Goal: Task Accomplishment & Management: Manage account settings

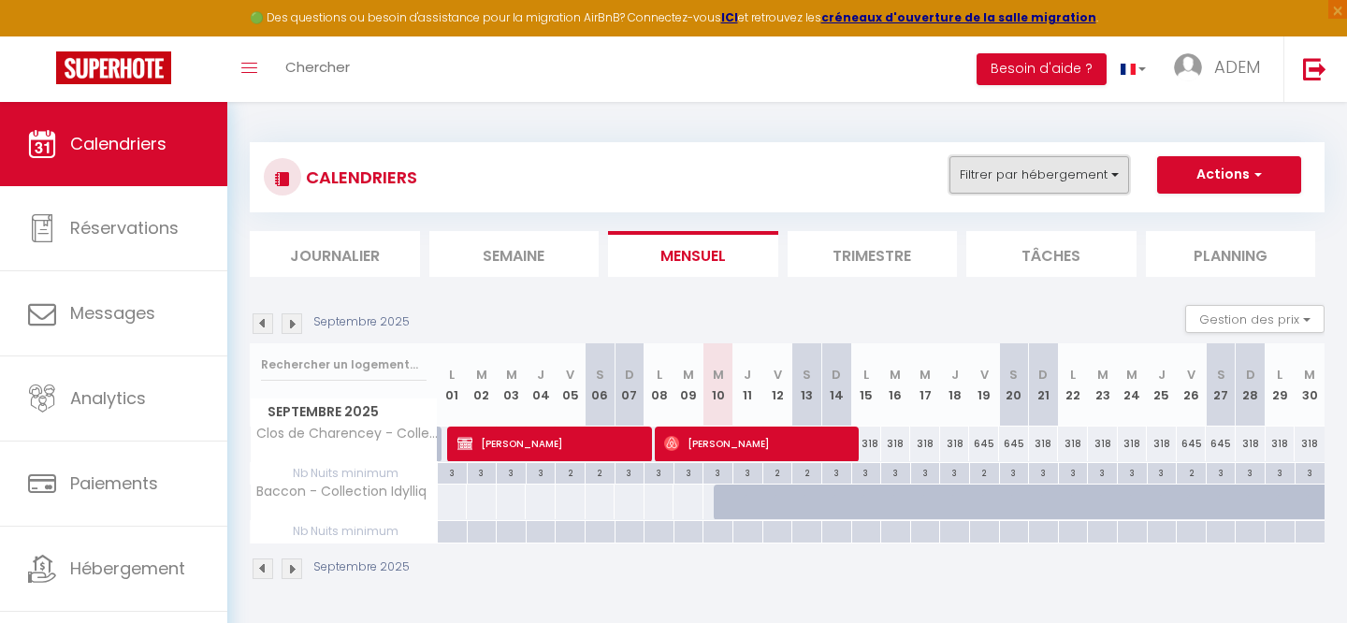
click at [994, 178] on button "Filtrer par hébergement" at bounding box center [1039, 174] width 180 height 37
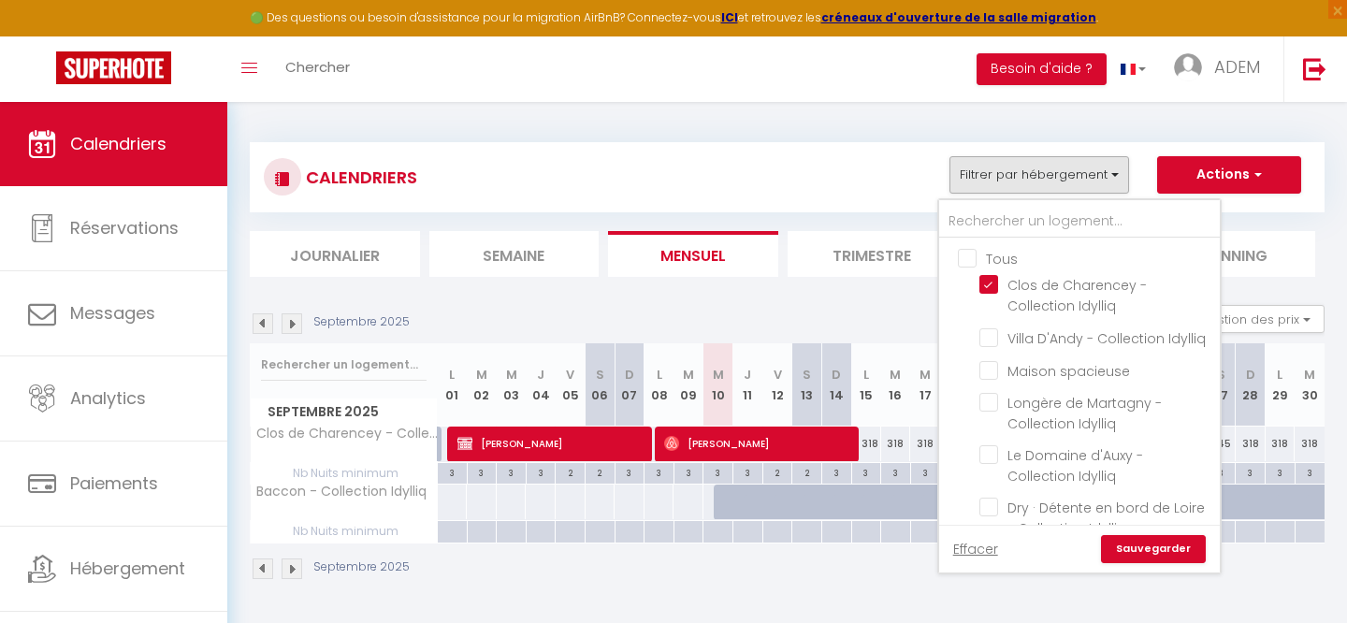
click at [966, 255] on input "Tous" at bounding box center [1098, 257] width 281 height 19
checkbox input "true"
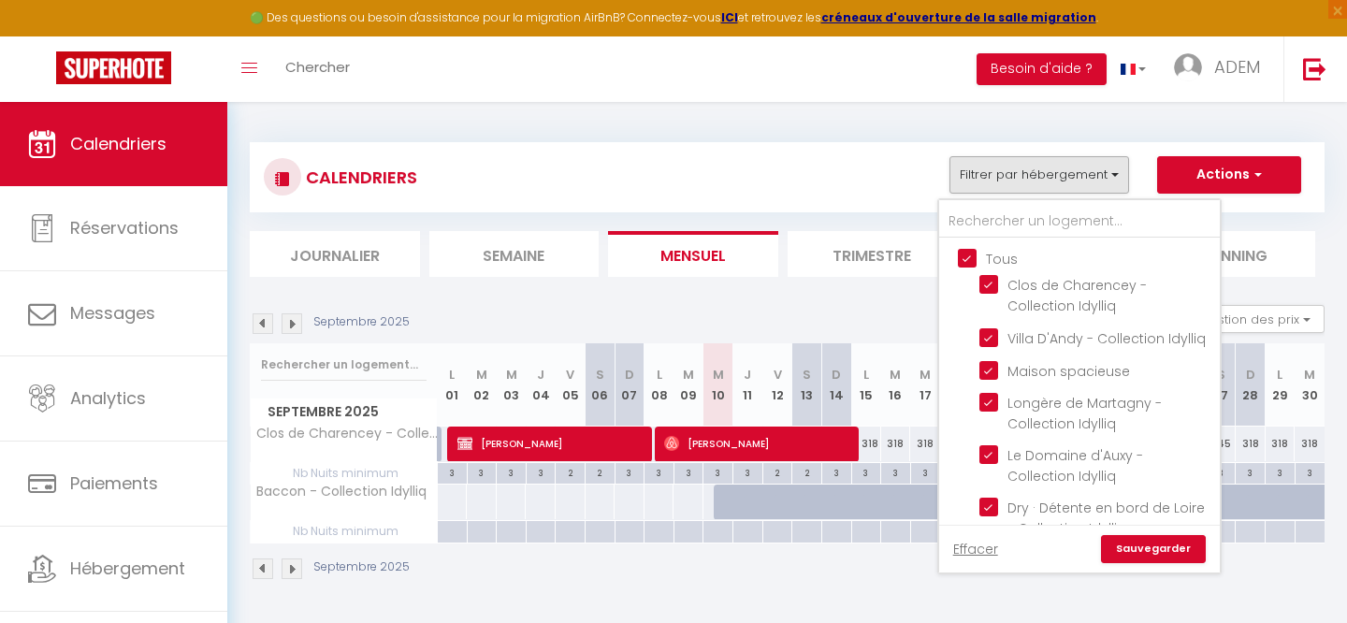
checkbox input "true"
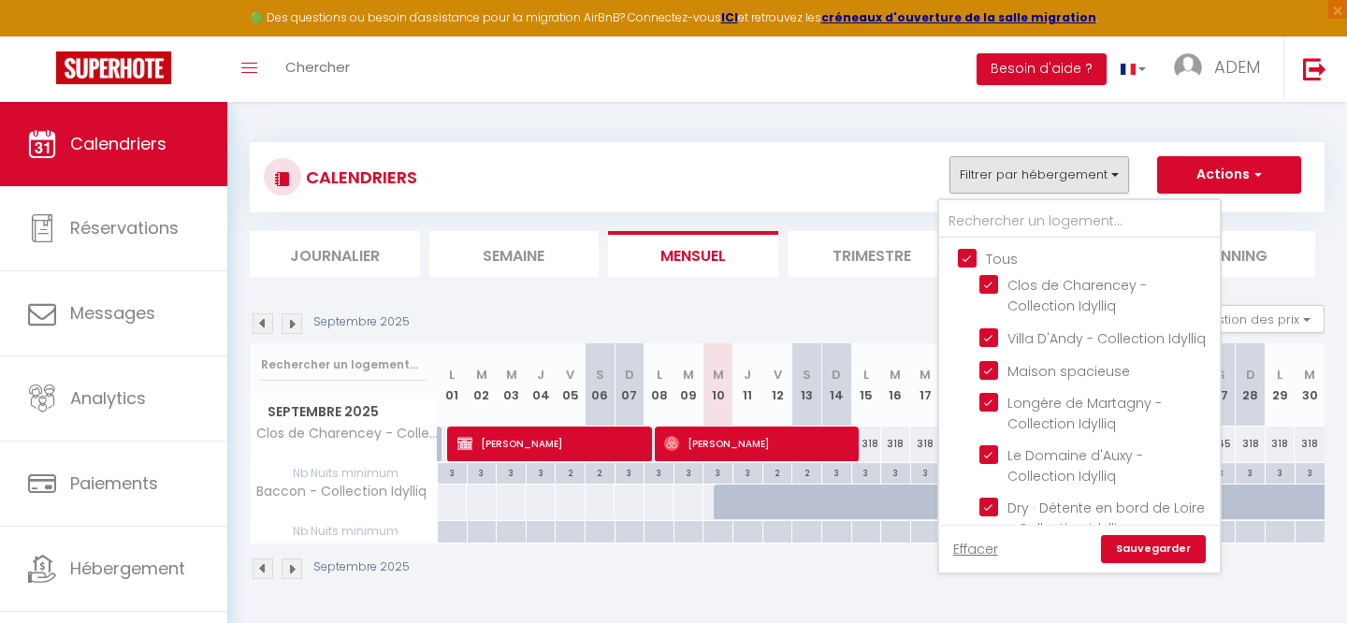
checkbox input "true"
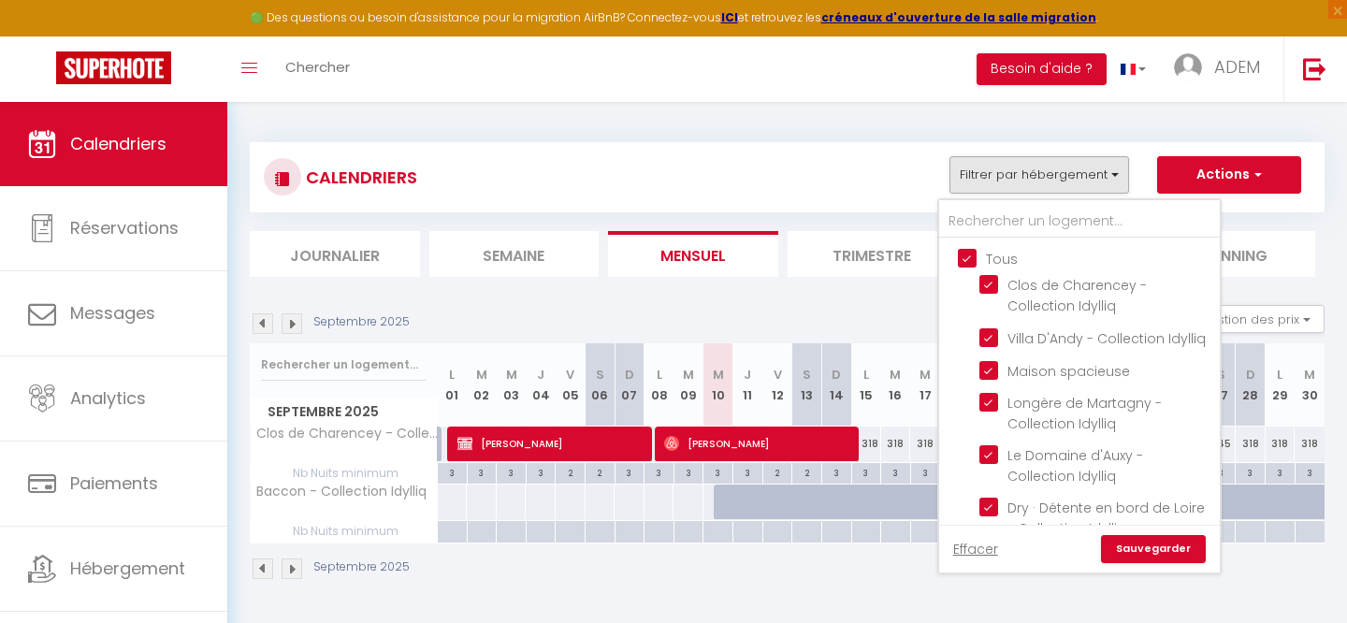
checkbox input "true"
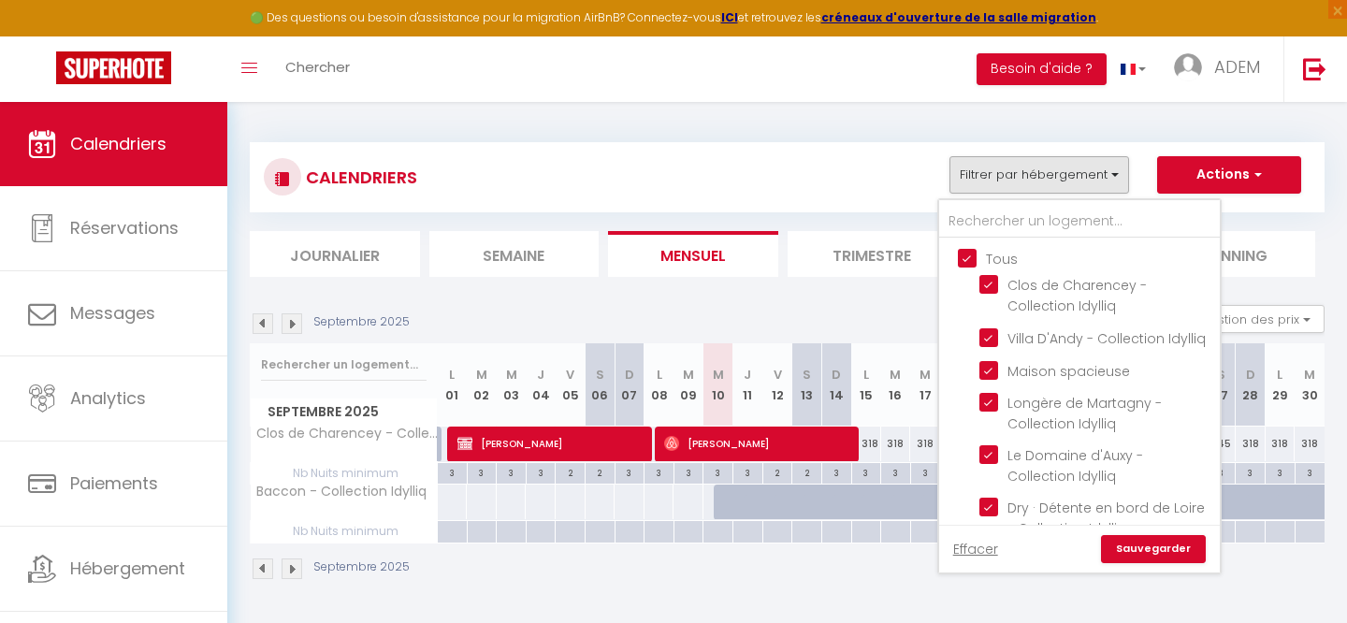
checkbox input "true"
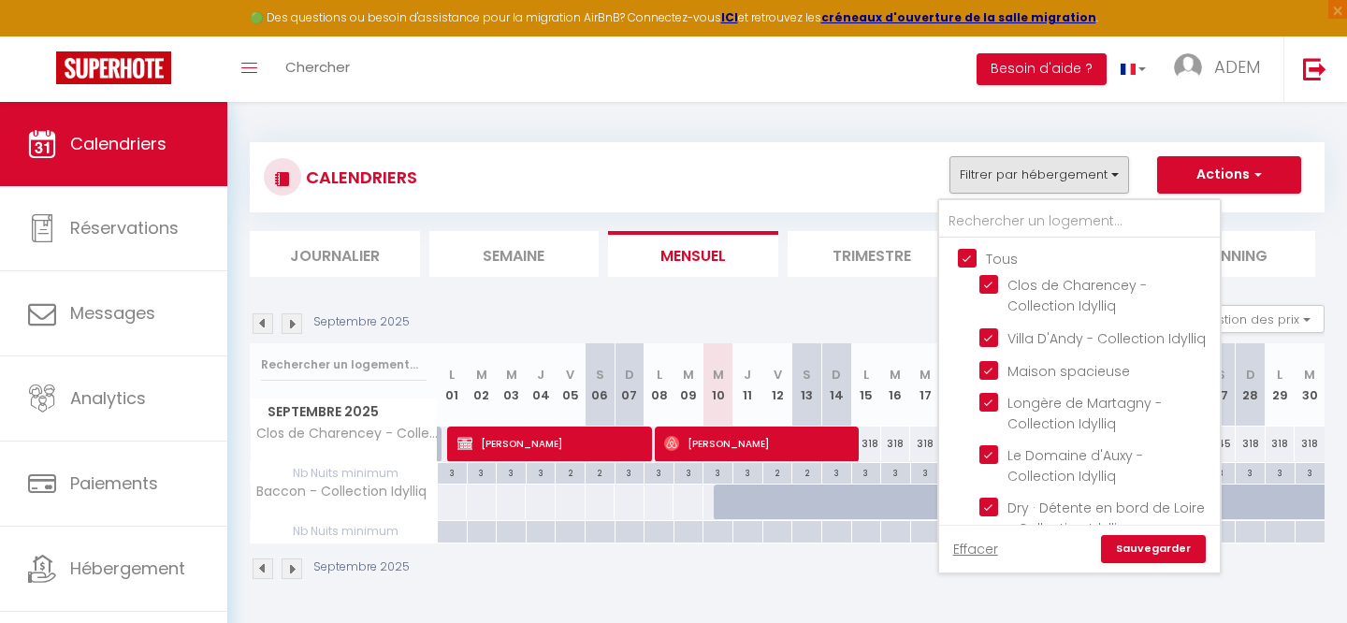
checkbox input "true"
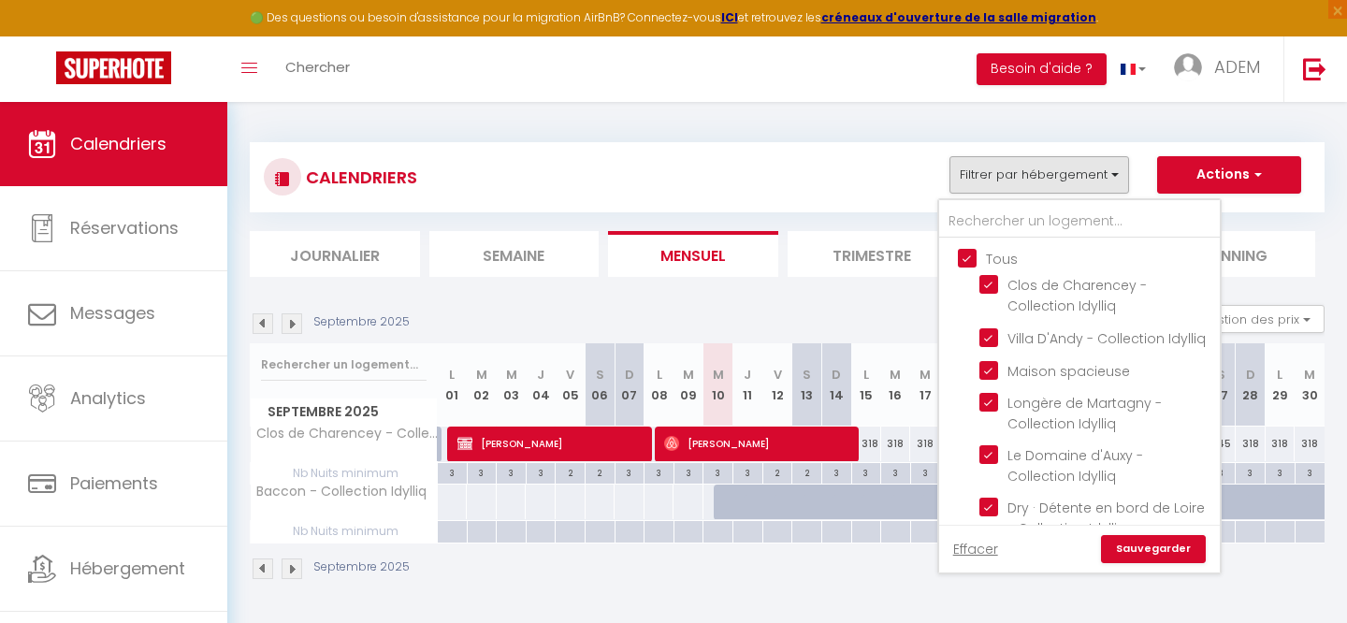
checkbox input "true"
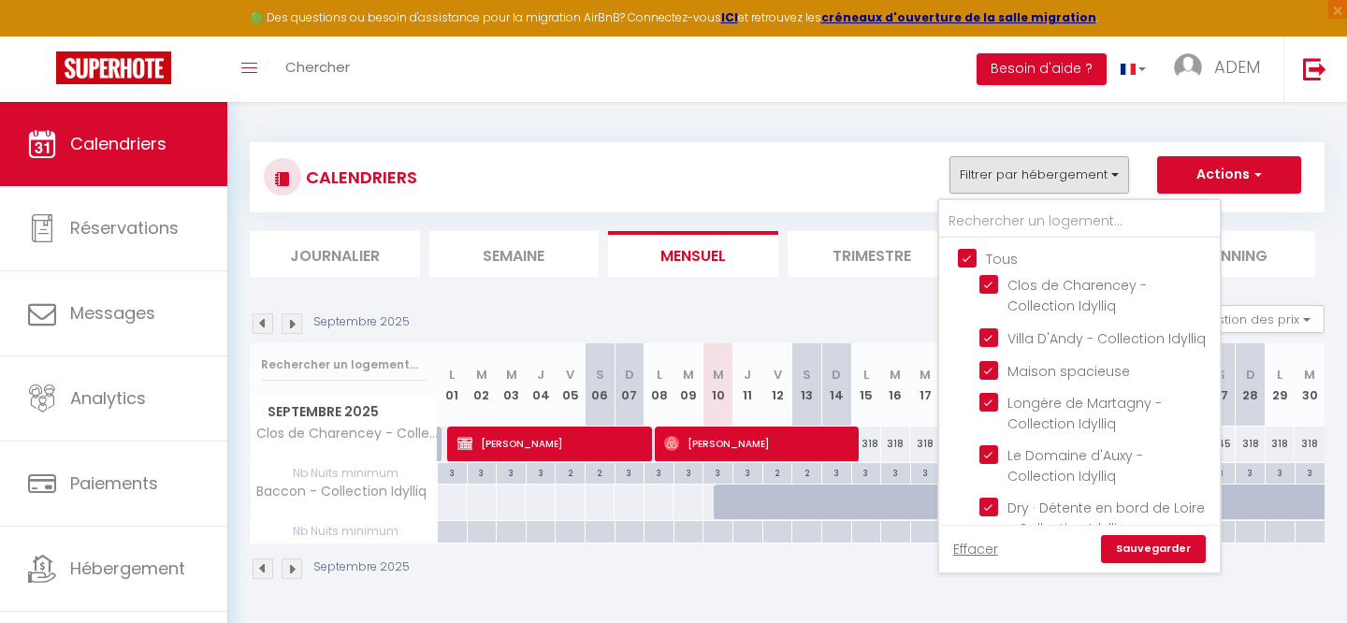
checkbox input "true"
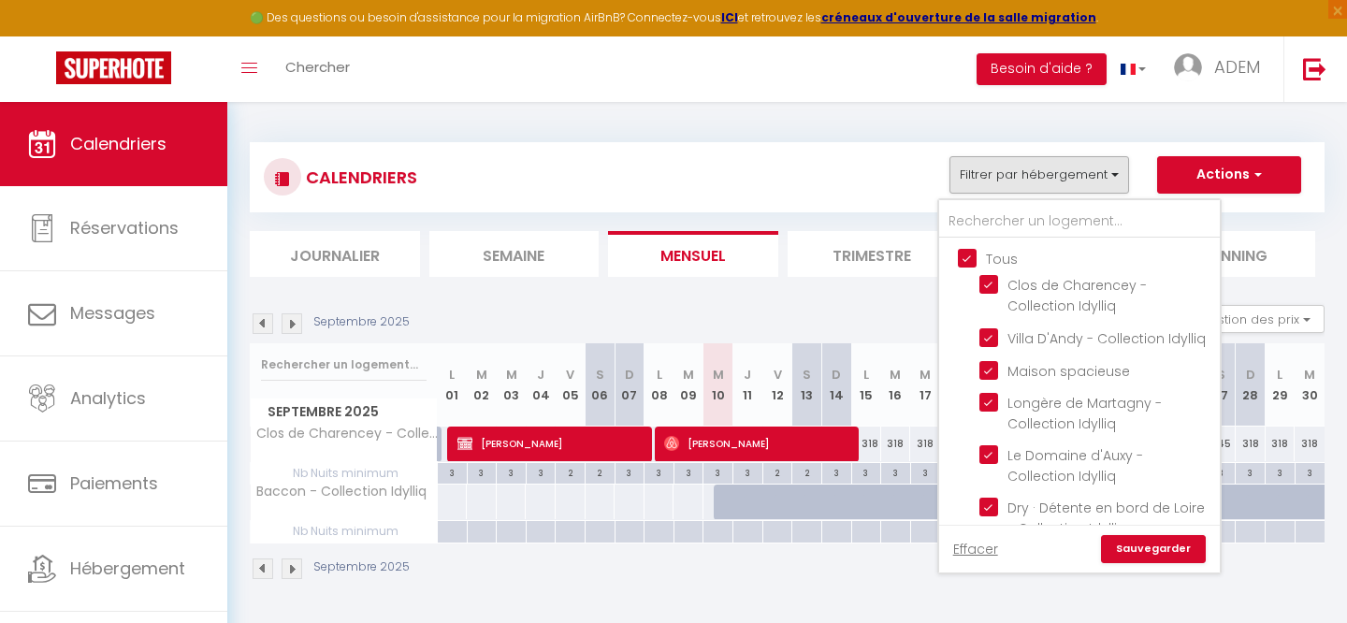
checkbox input "true"
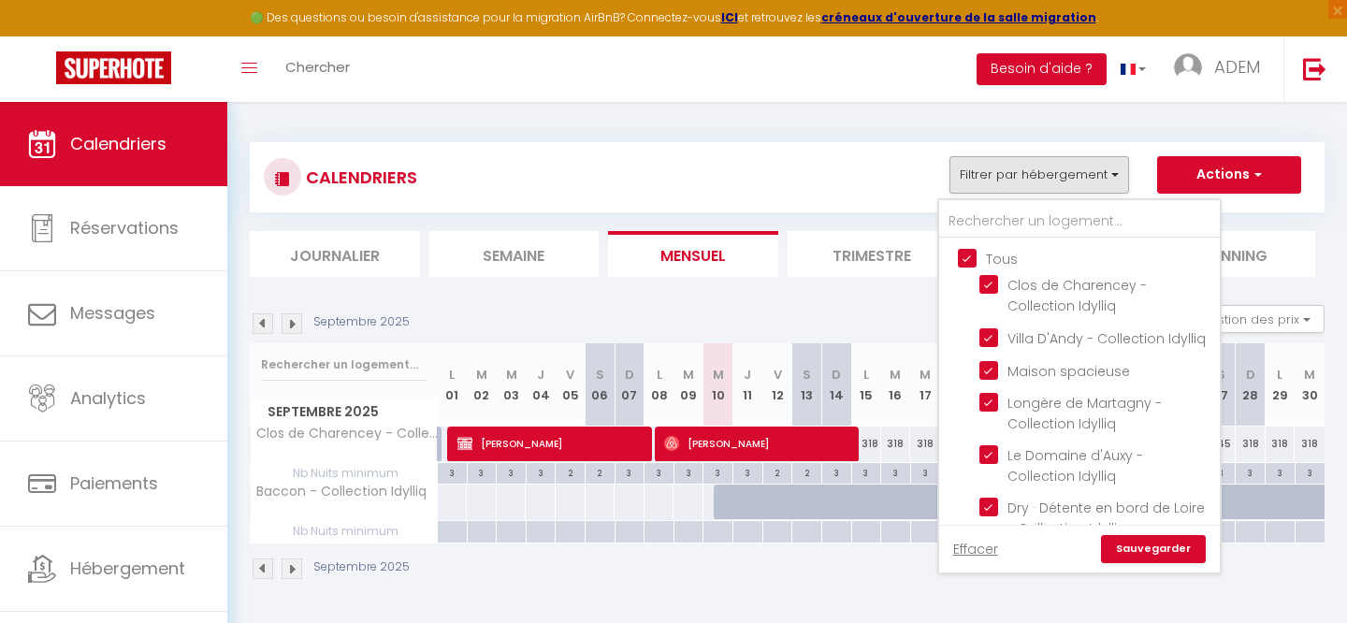
checkbox input "true"
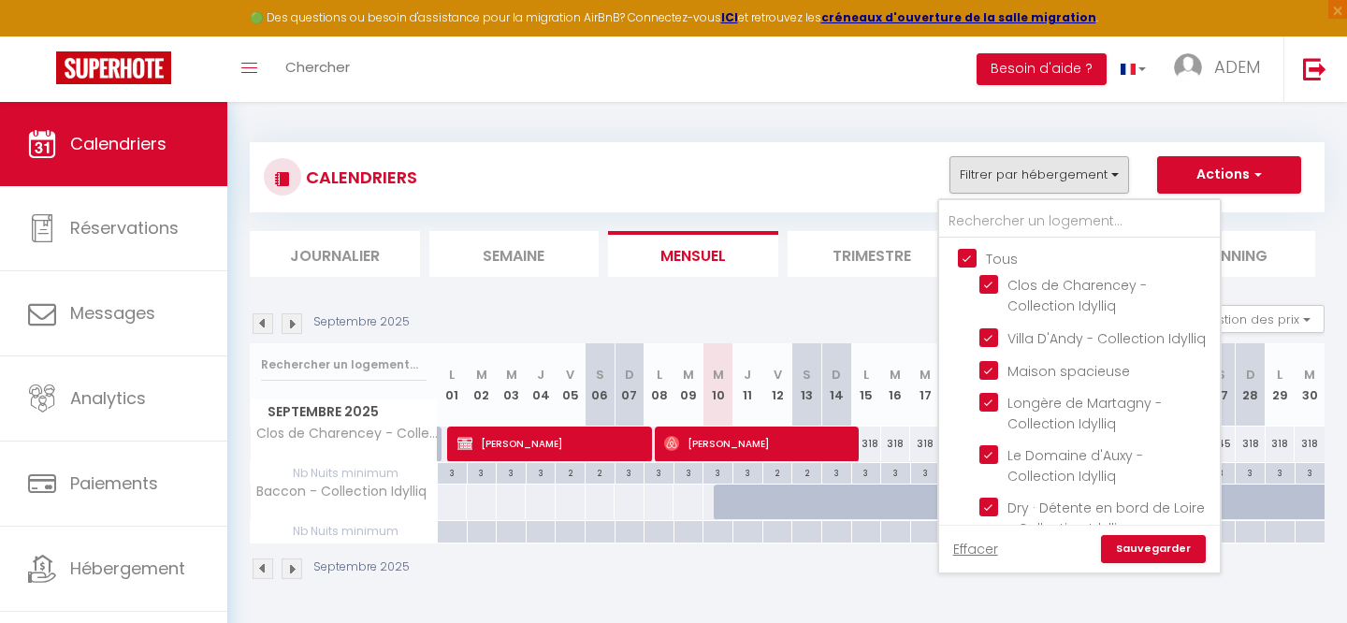
checkbox input "true"
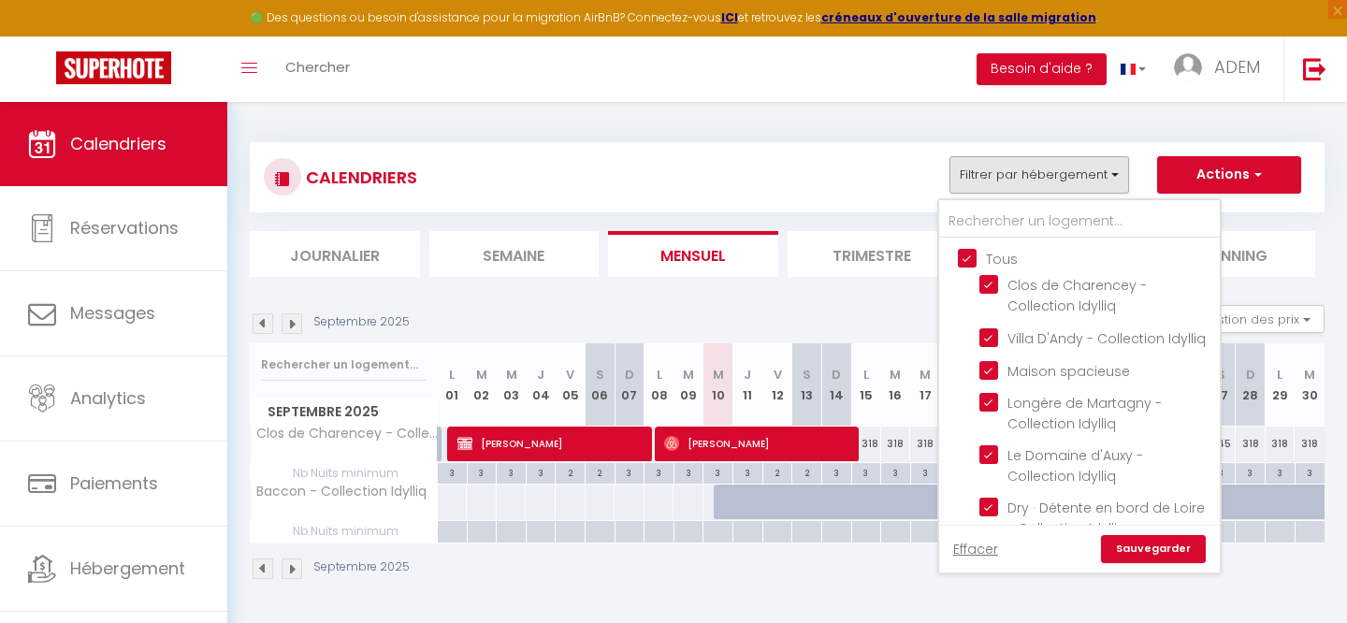
checkbox input "true"
click at [966, 255] on input "Tous" at bounding box center [1098, 257] width 281 height 19
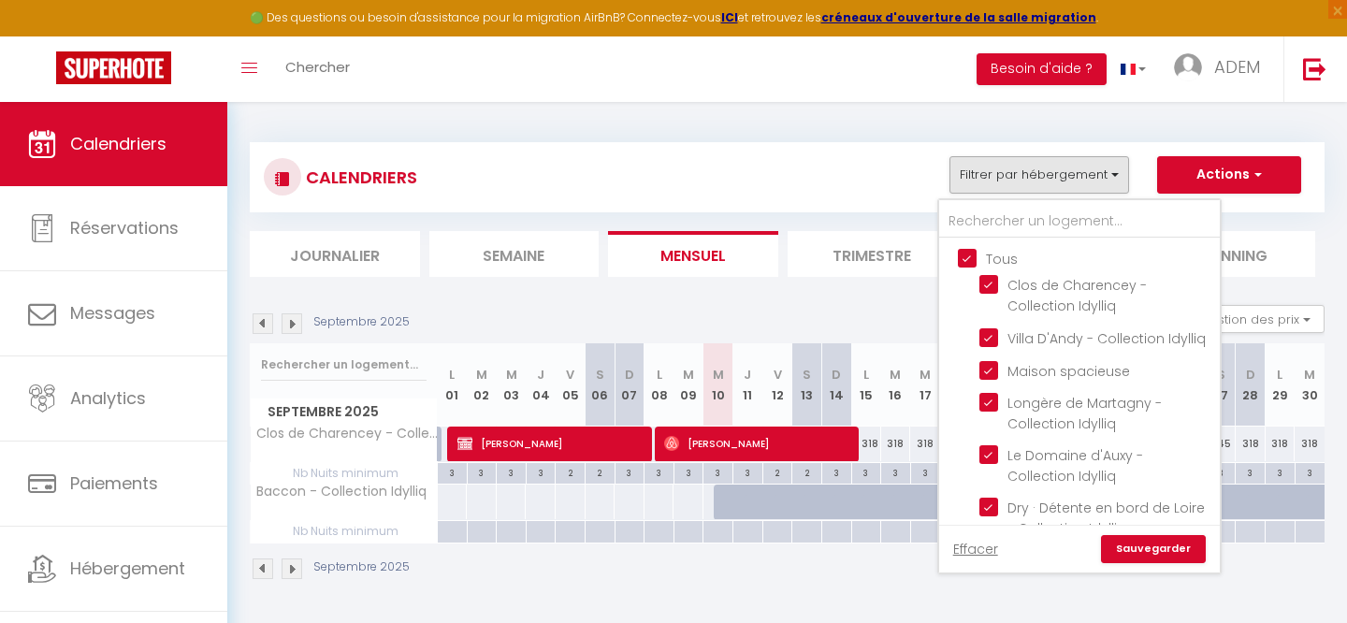
checkbox input "false"
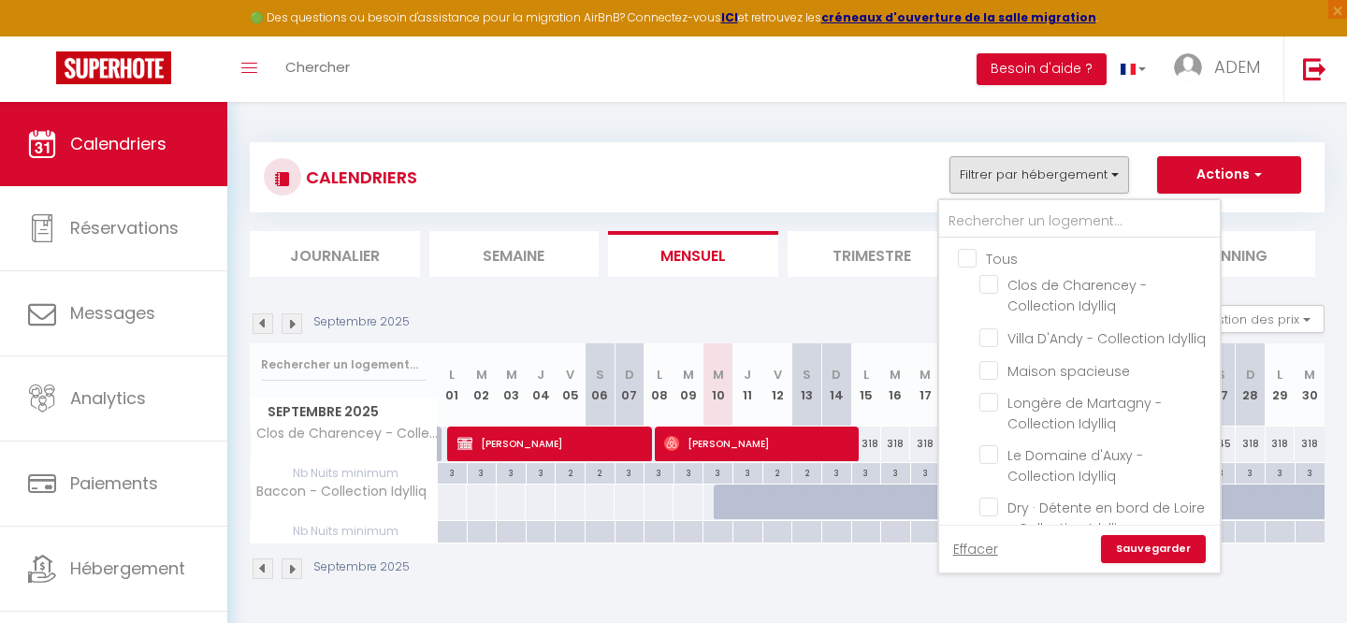
checkbox input "false"
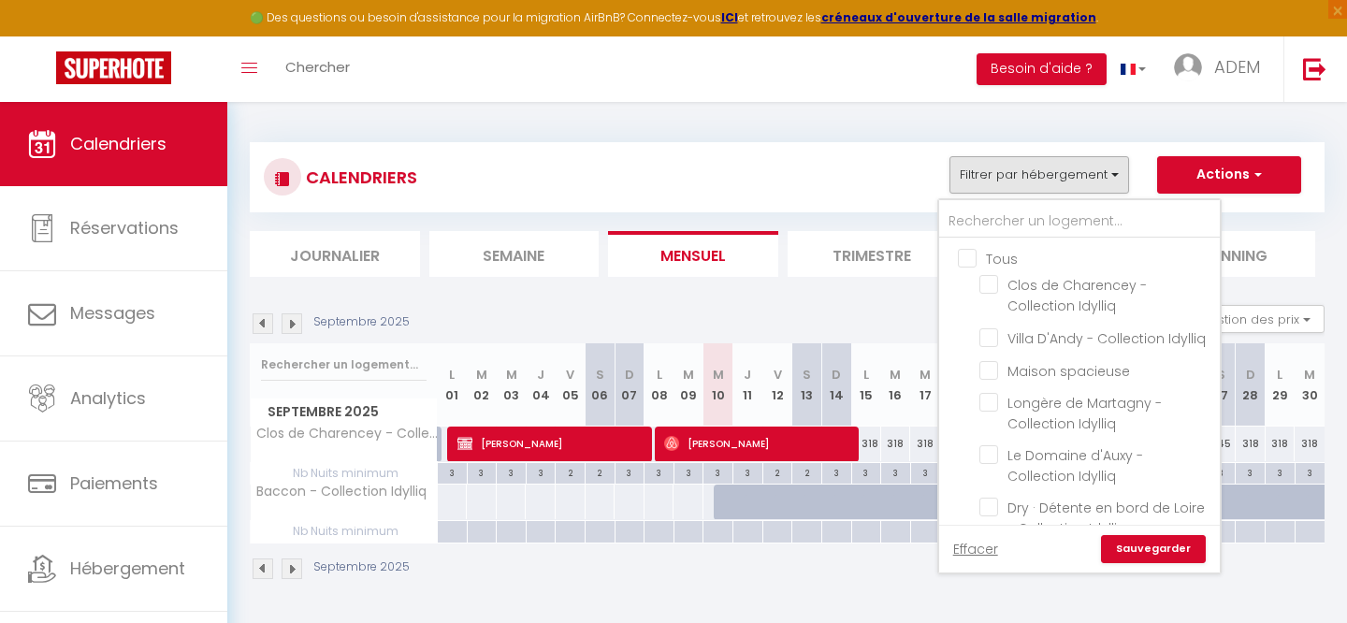
checkbox input "false"
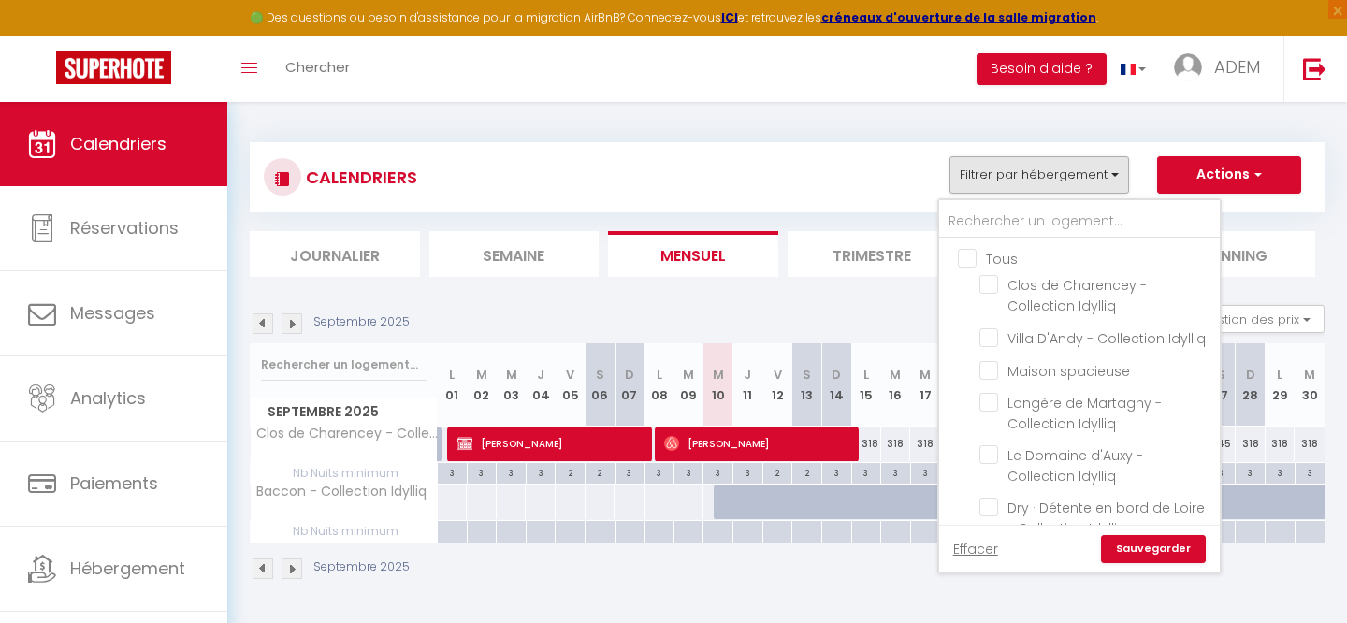
checkbox input "false"
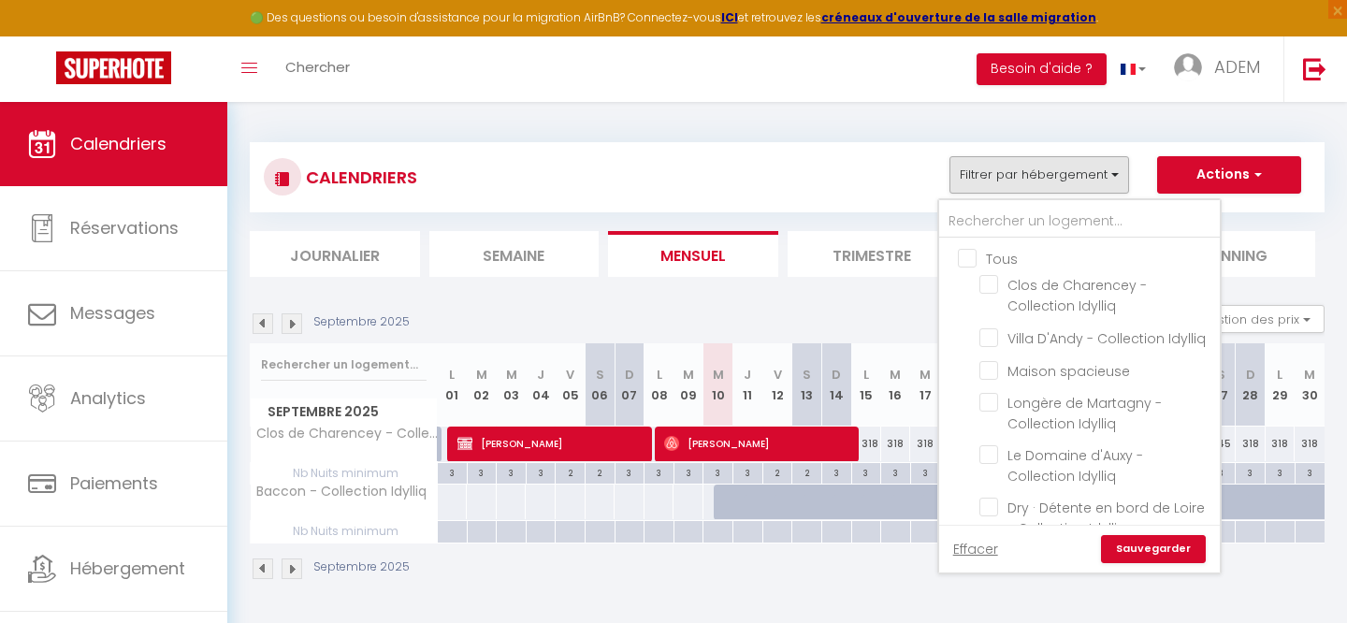
checkbox input "false"
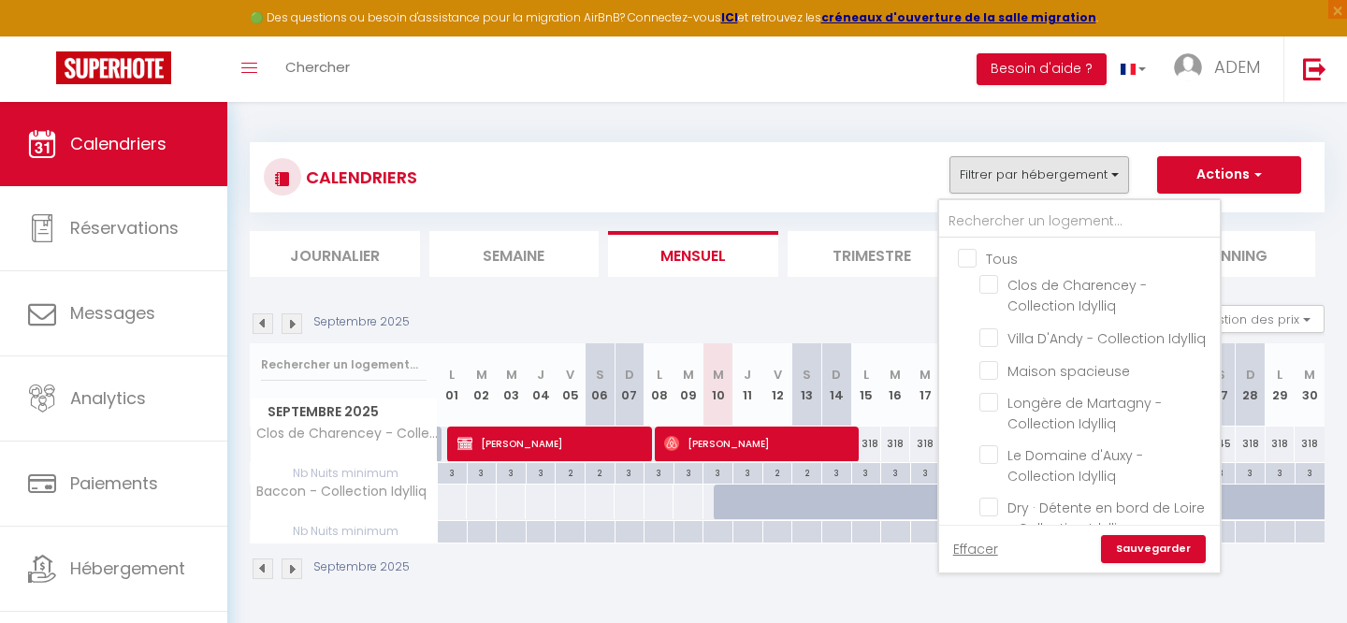
checkbox input "false"
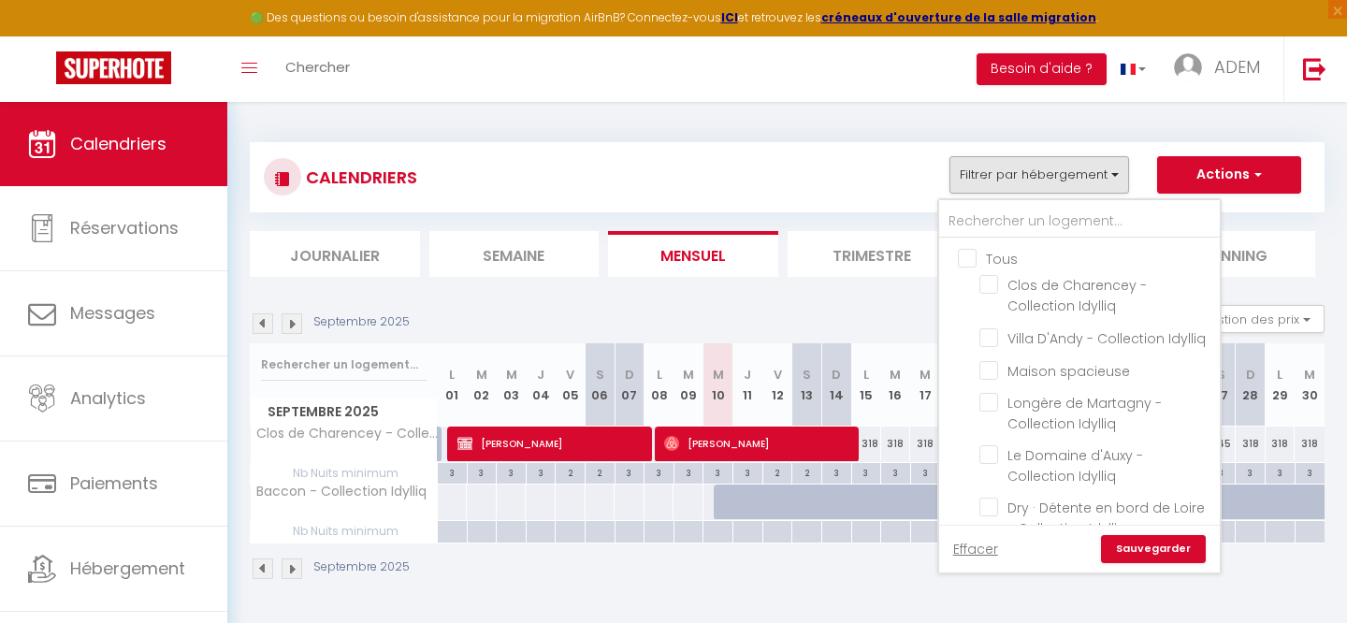
checkbox input "false"
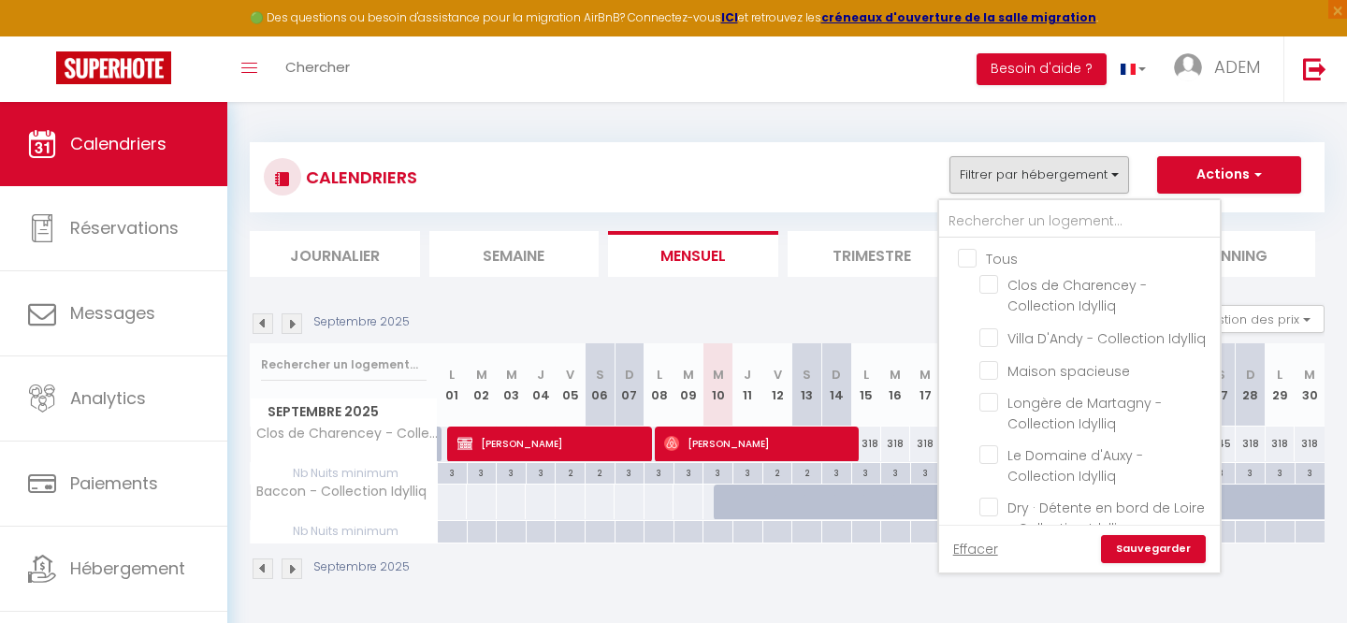
checkbox input "false"
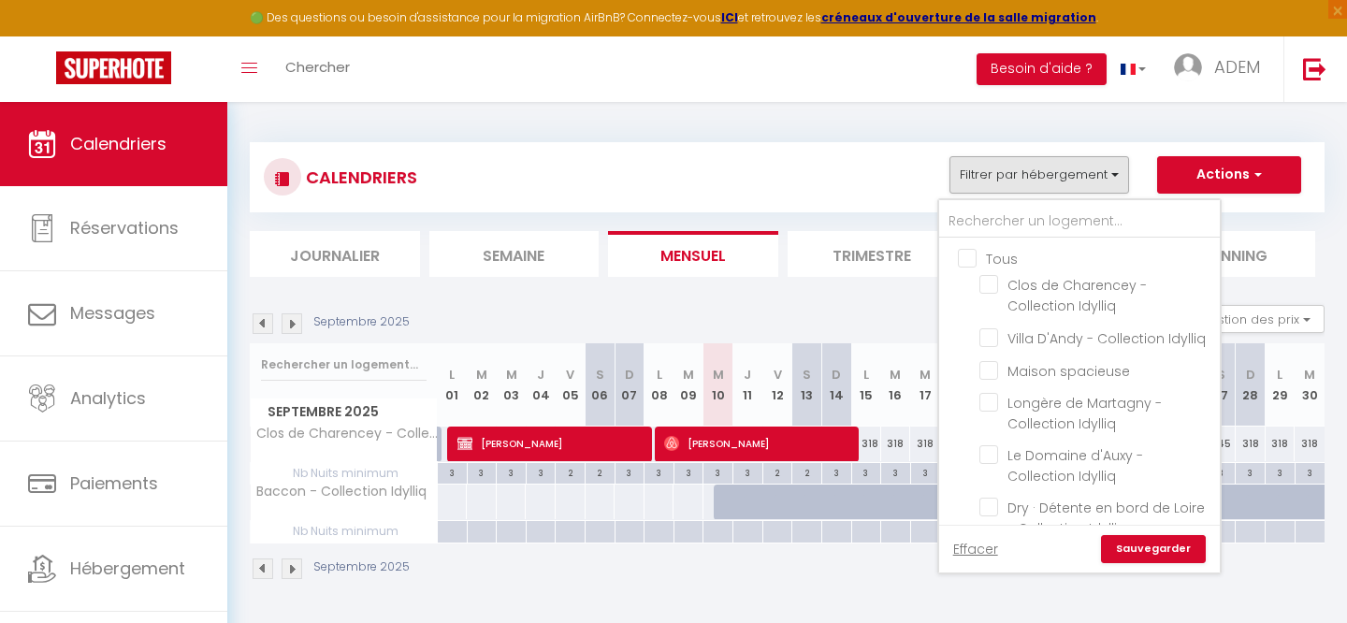
checkbox input "false"
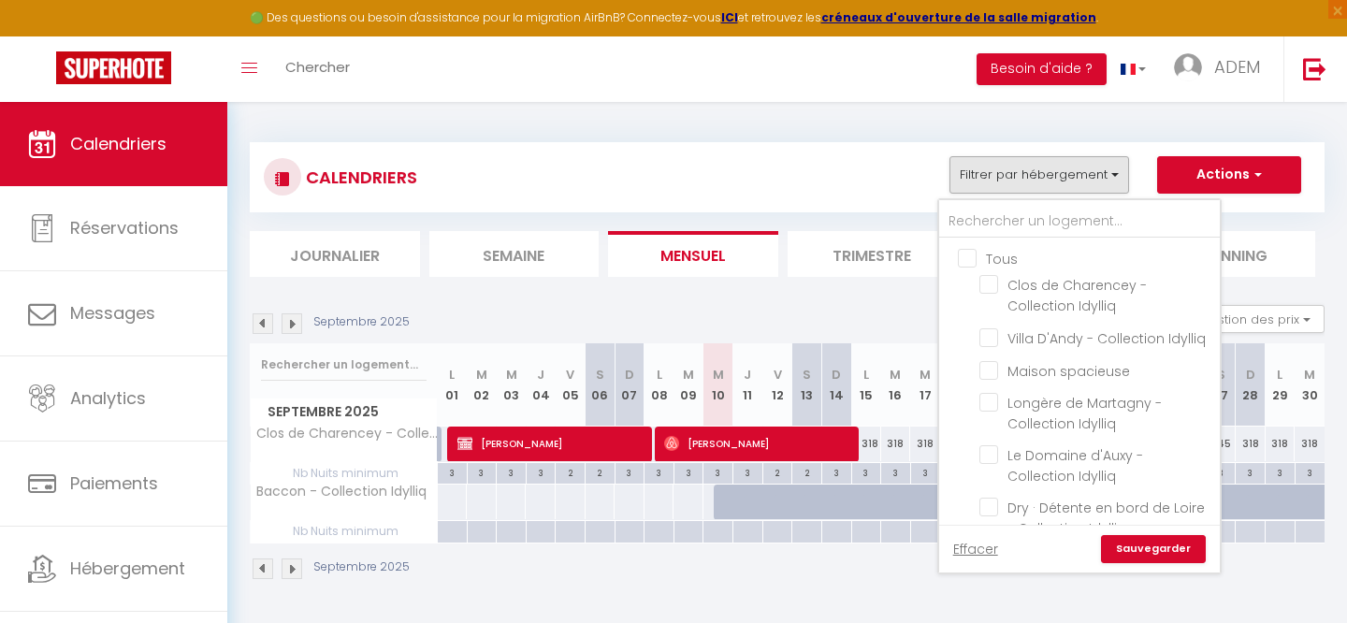
checkbox input "false"
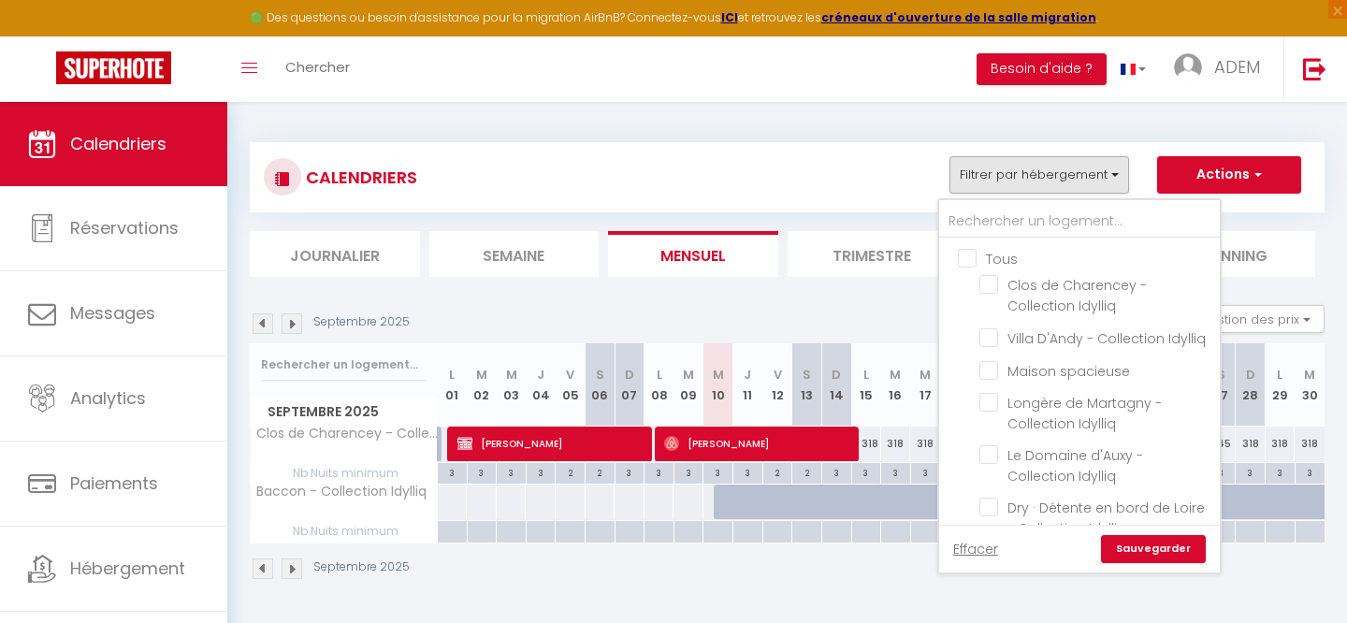
checkbox input "false"
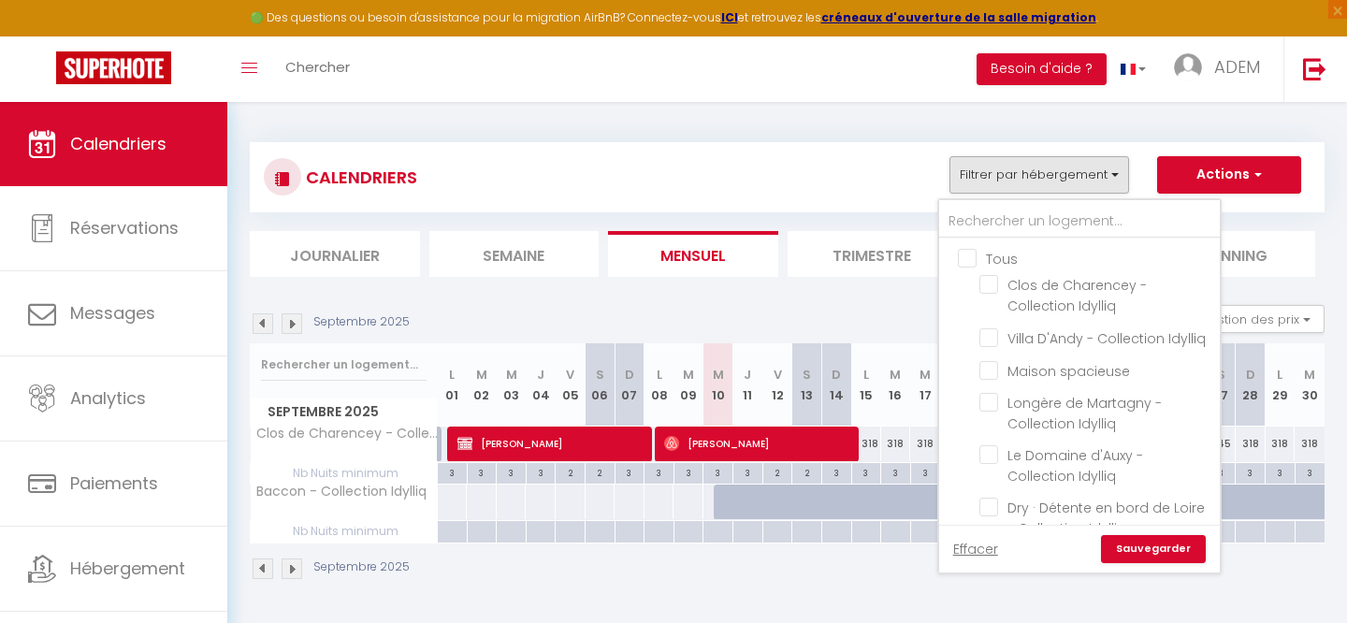
checkbox input "false"
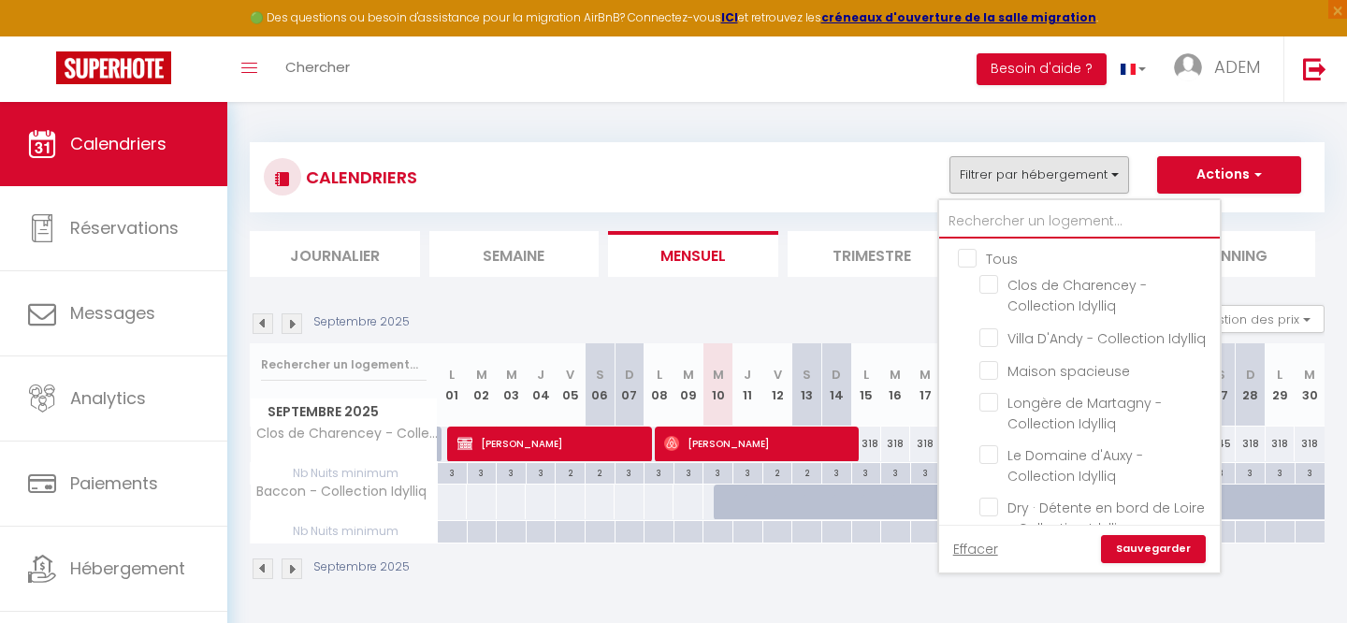
click at [985, 228] on input "text" at bounding box center [1079, 222] width 281 height 34
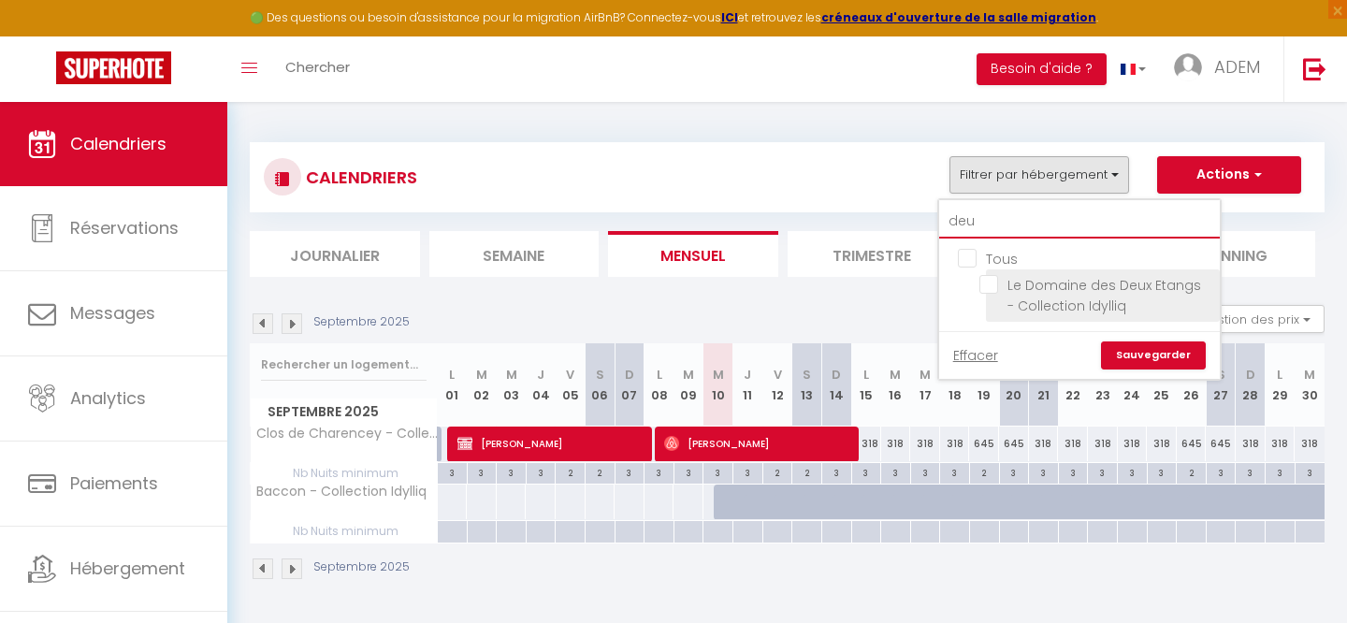
type input "deu"
click at [990, 287] on input "Le Domaine des Deux Etangs - Collection Idylliq" at bounding box center [1096, 284] width 234 height 19
checkbox input "true"
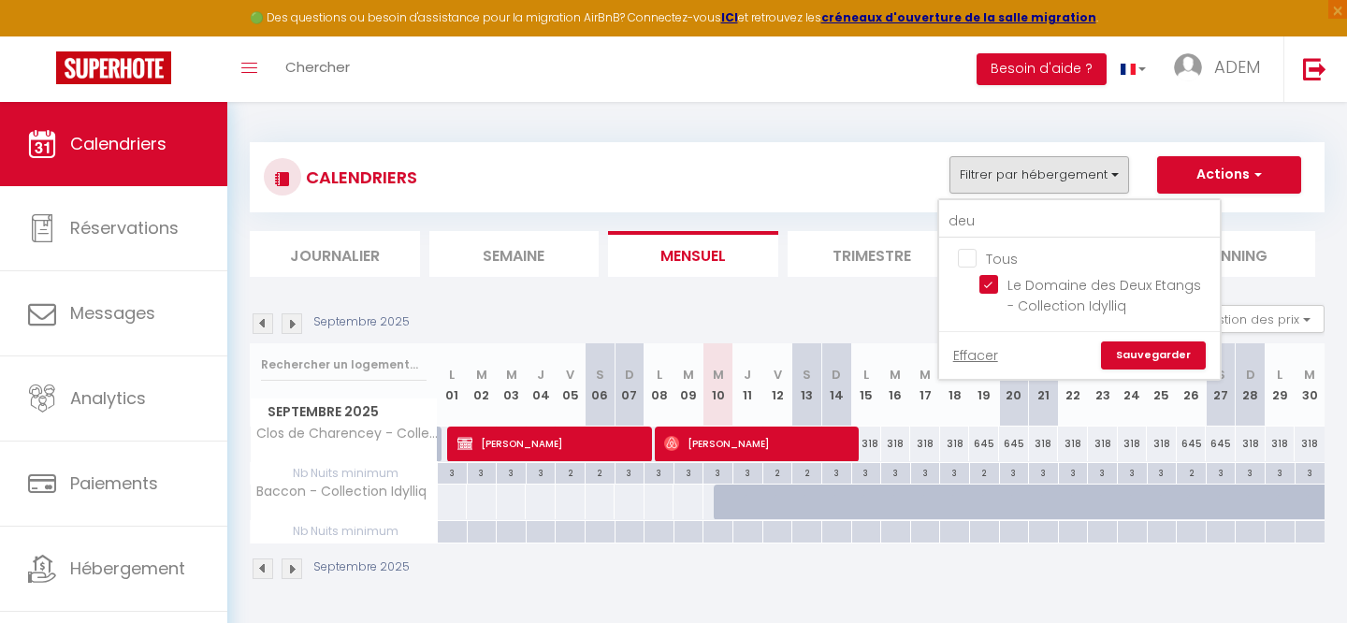
click at [1128, 349] on link "Sauvegarder" at bounding box center [1153, 355] width 105 height 28
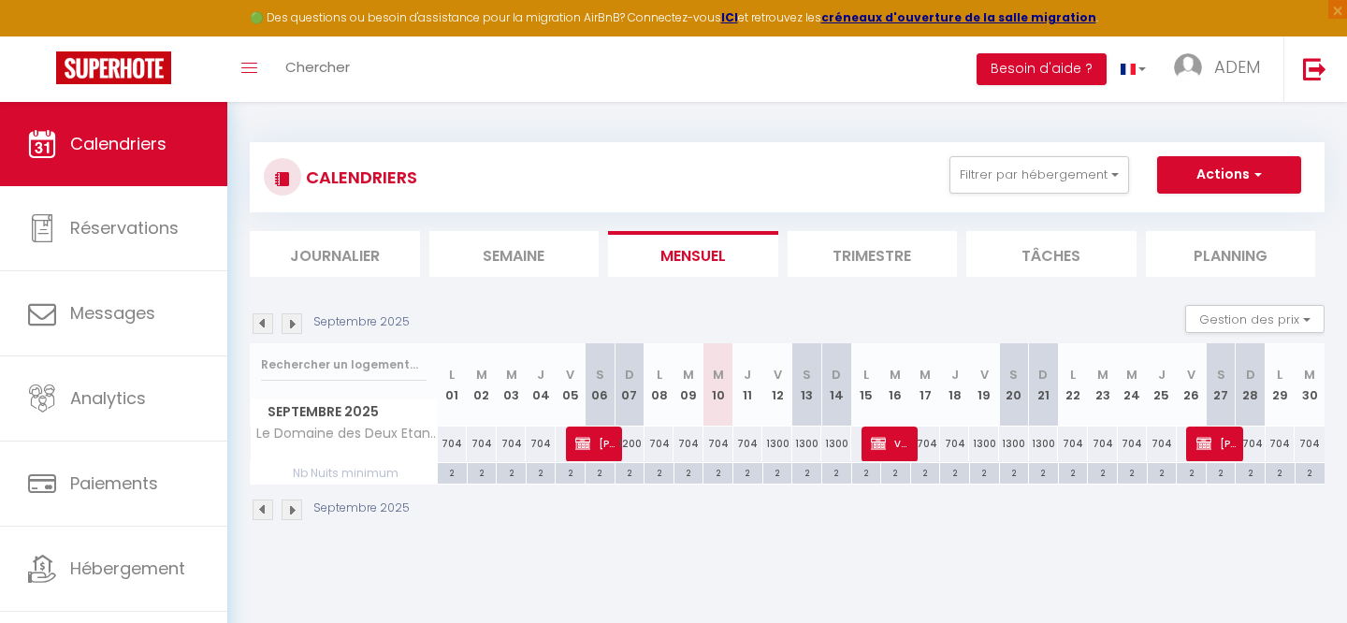
click at [292, 505] on img at bounding box center [292, 509] width 21 height 21
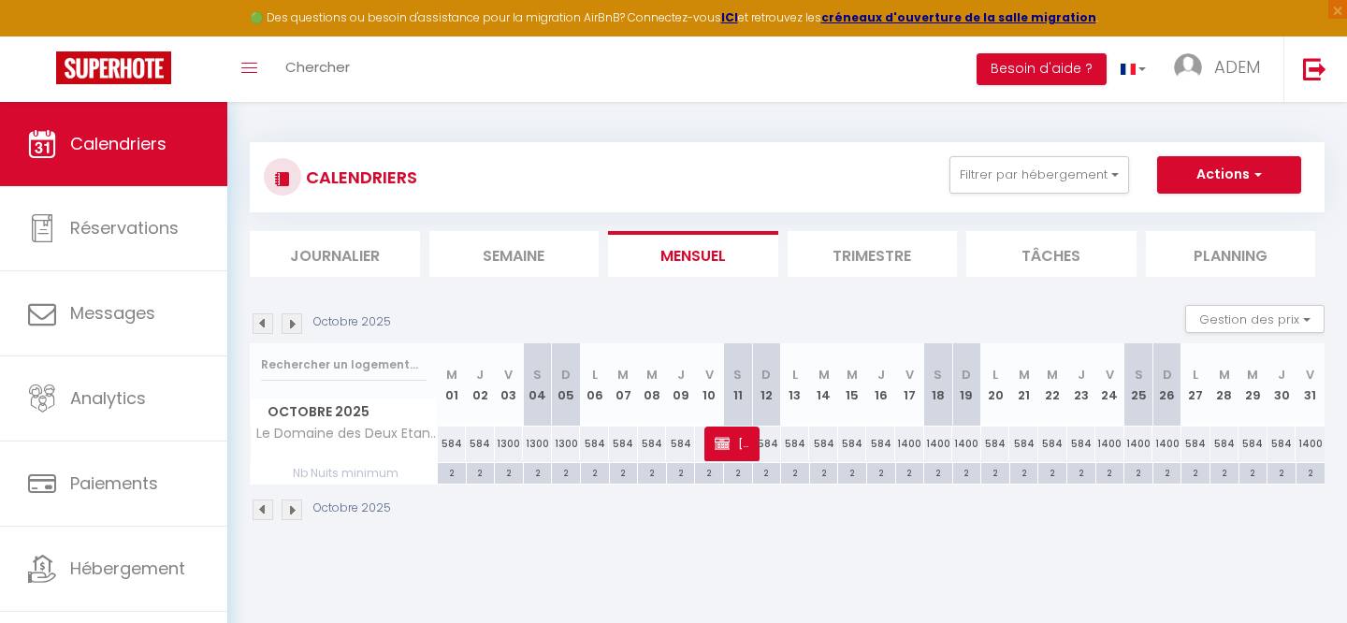
click at [907, 449] on div "1400" at bounding box center [909, 444] width 29 height 35
type input "1400"
type input "Ven 17 Octobre 2025"
type input "[DATE]"
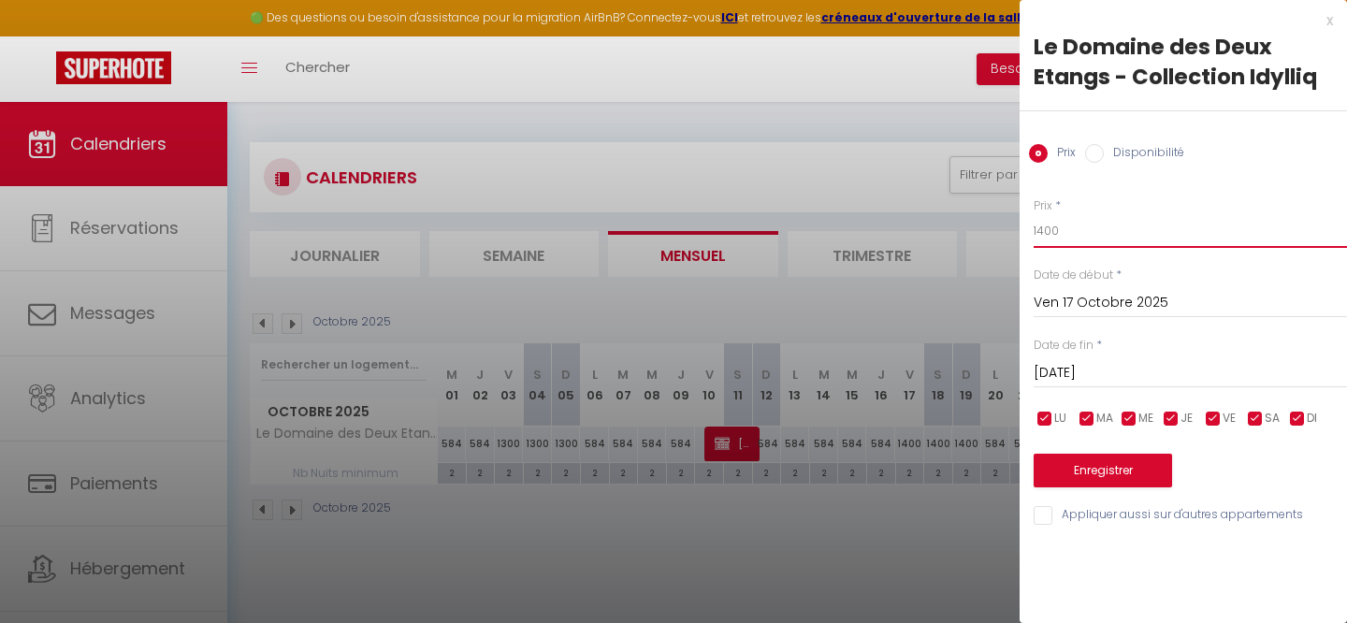
click at [1045, 229] on input "1400" at bounding box center [1190, 231] width 313 height 34
type input "1300"
click at [1059, 374] on input "[DATE]" at bounding box center [1190, 373] width 313 height 24
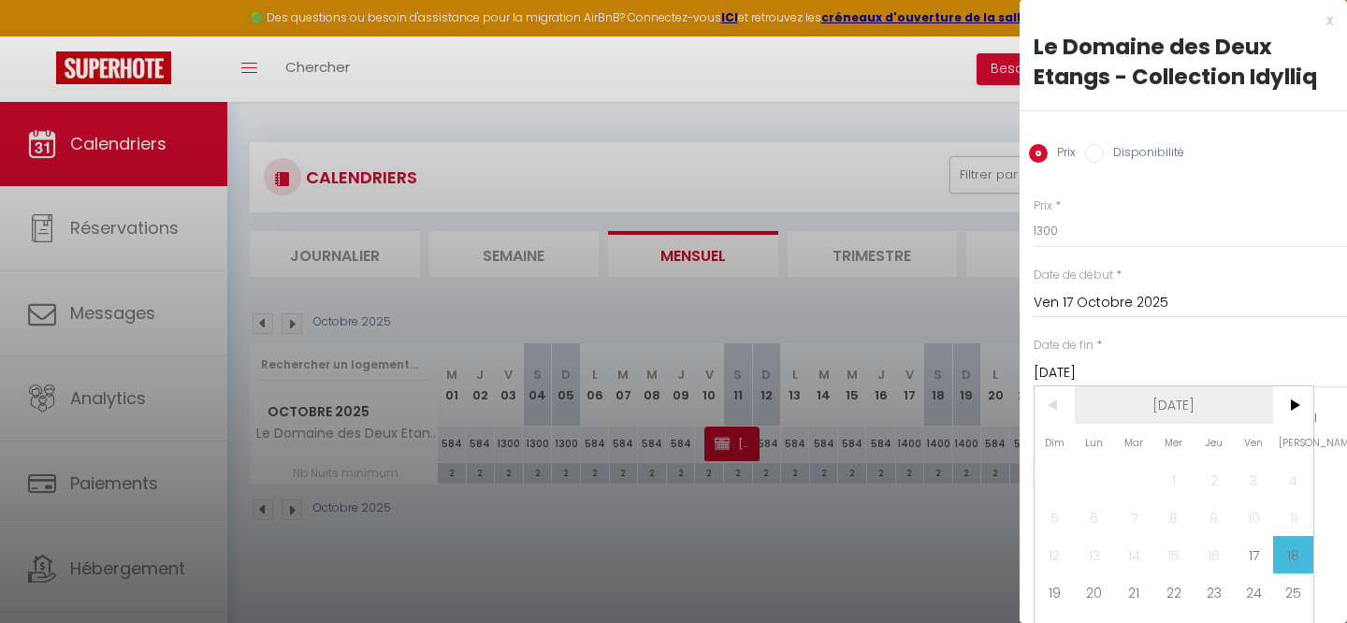
scroll to position [25, 0]
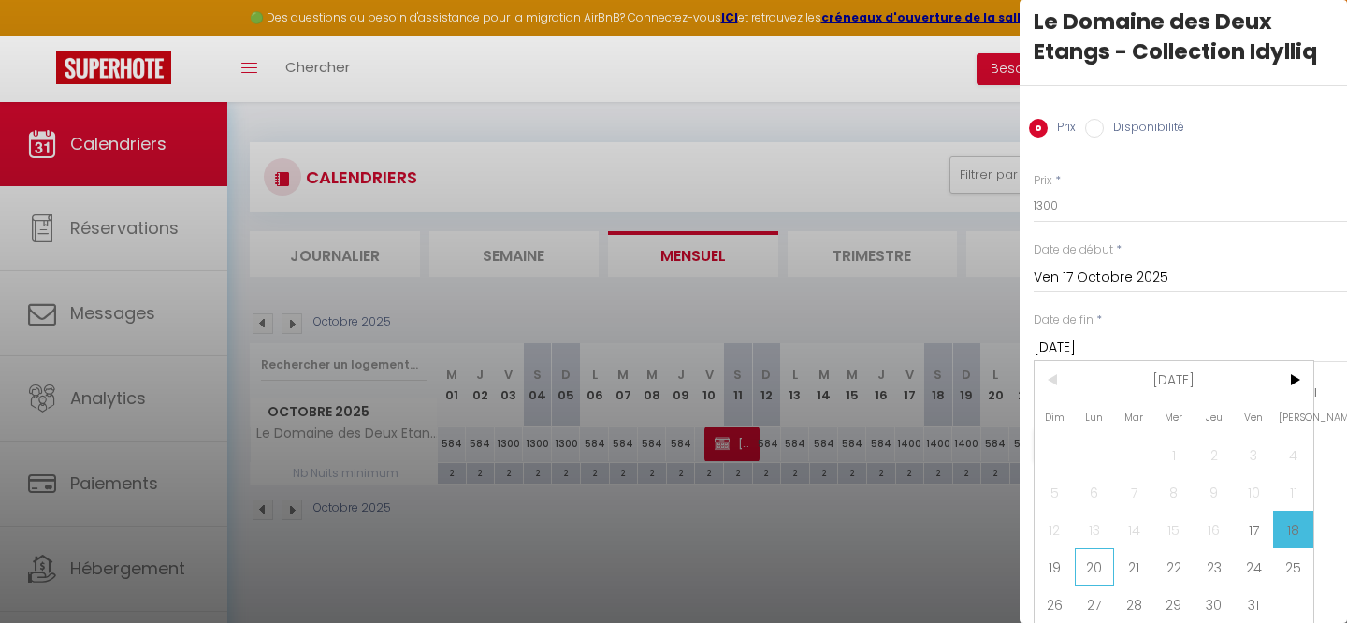
click at [1096, 555] on span "20" at bounding box center [1095, 566] width 40 height 37
type input "Lun 20 Octobre 2025"
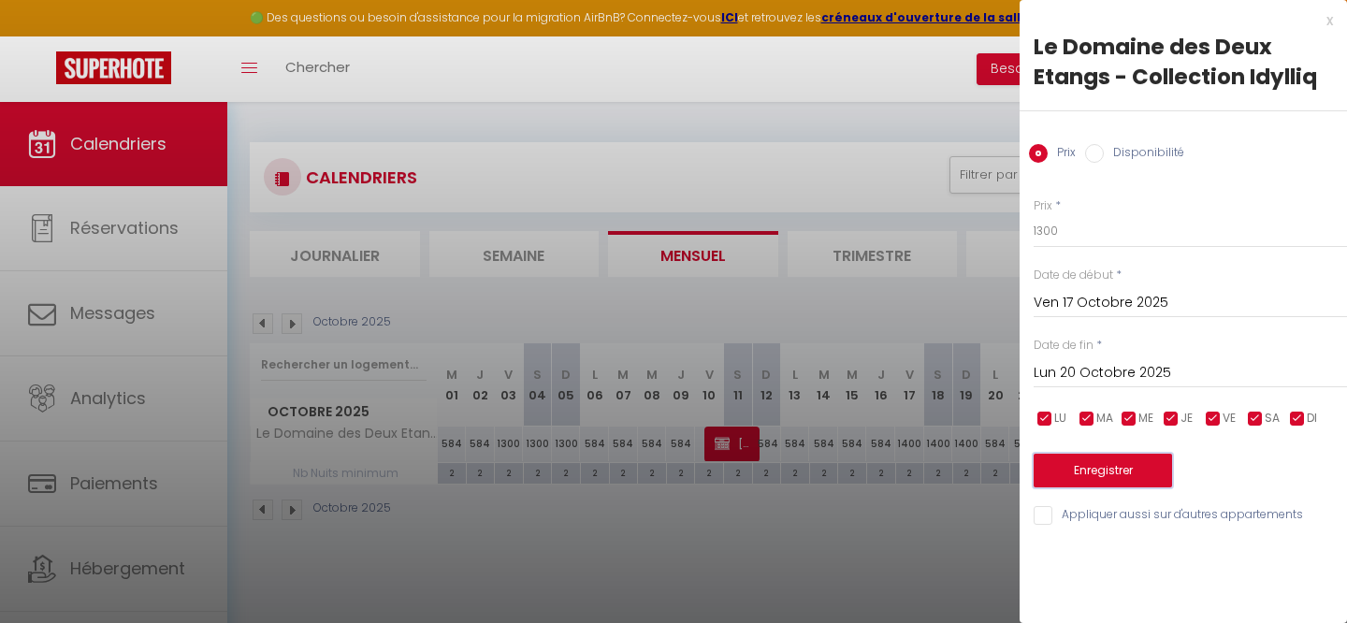
click at [1077, 481] on button "Enregistrer" at bounding box center [1103, 471] width 138 height 34
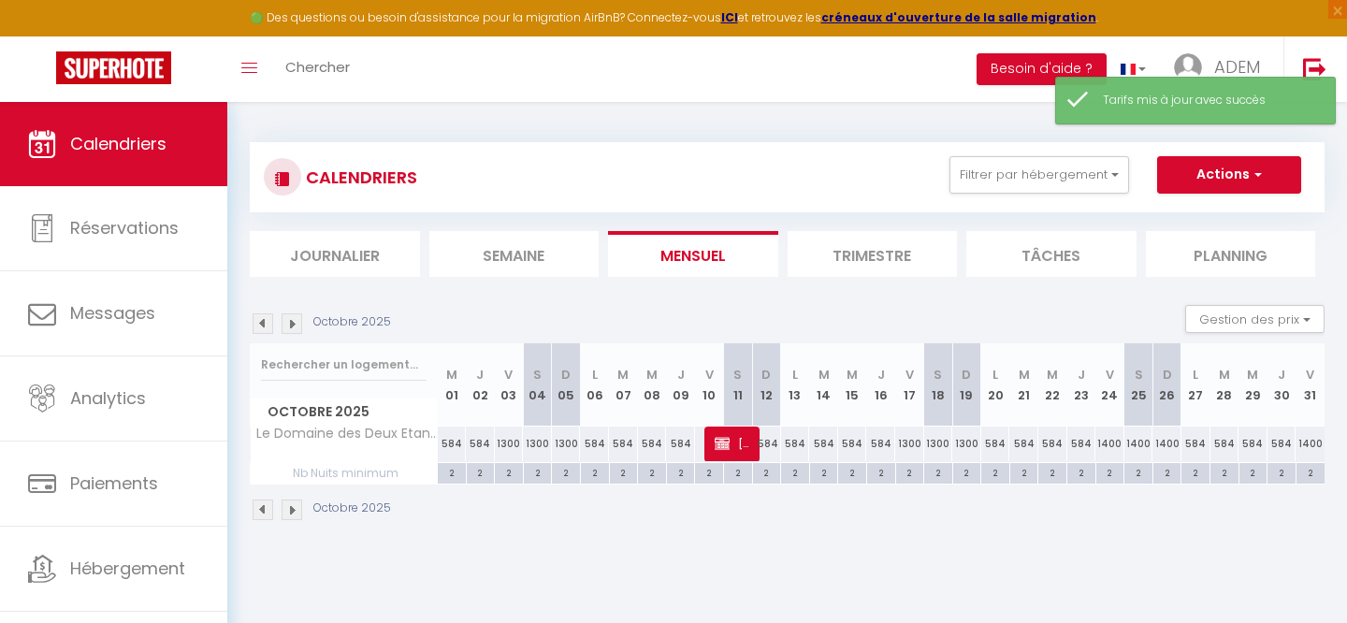
click at [1103, 449] on div "1400" at bounding box center [1109, 444] width 29 height 35
type input "1400"
type input "Ven 24 Octobre 2025"
type input "[DATE]"
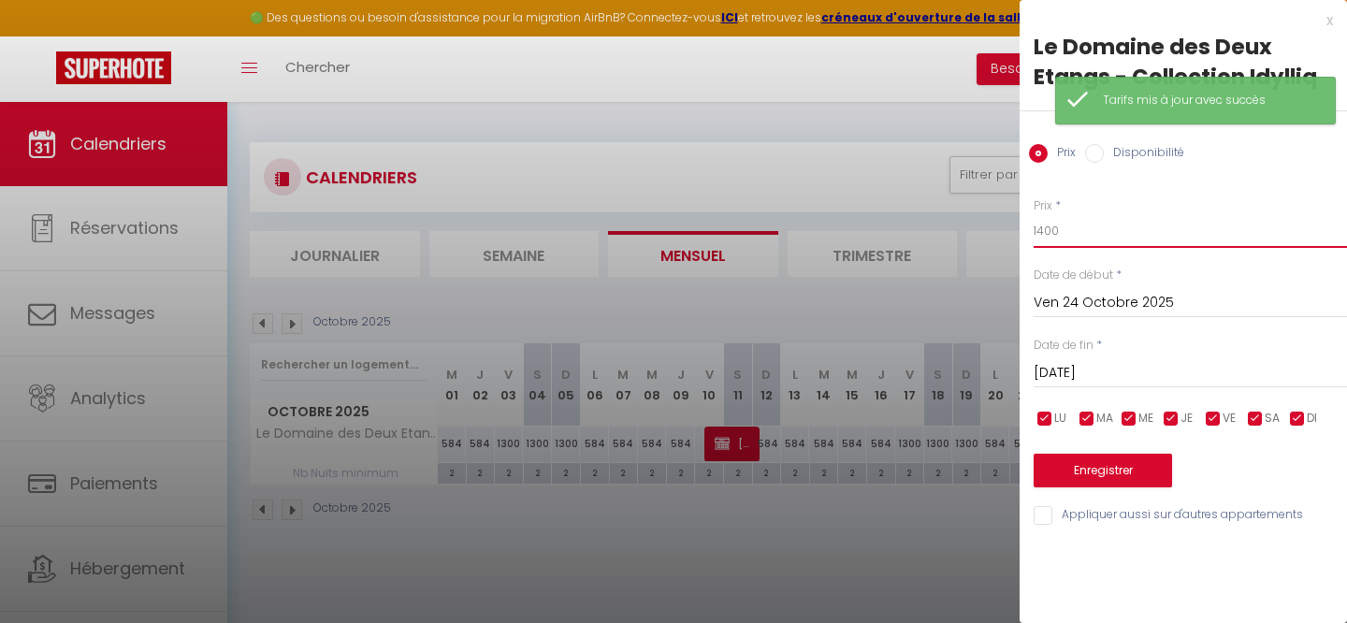
click at [1044, 227] on input "1400" at bounding box center [1190, 231] width 313 height 34
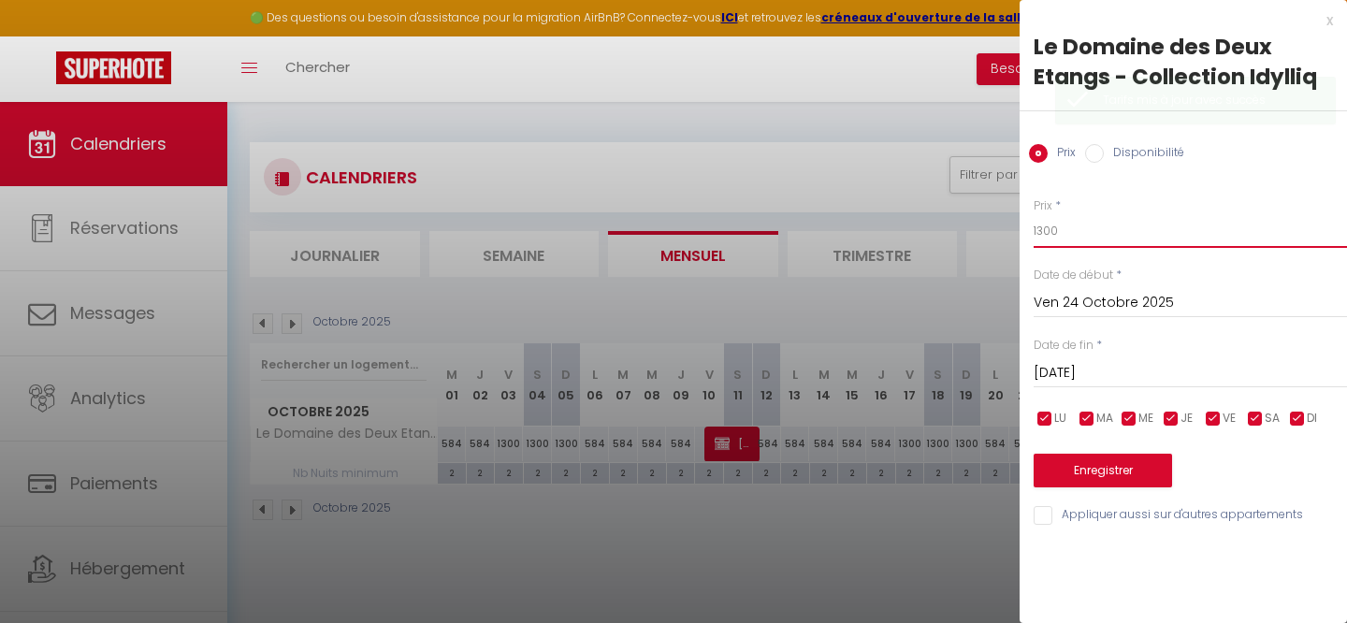
type input "1300"
click at [1052, 366] on input "[DATE]" at bounding box center [1190, 373] width 313 height 24
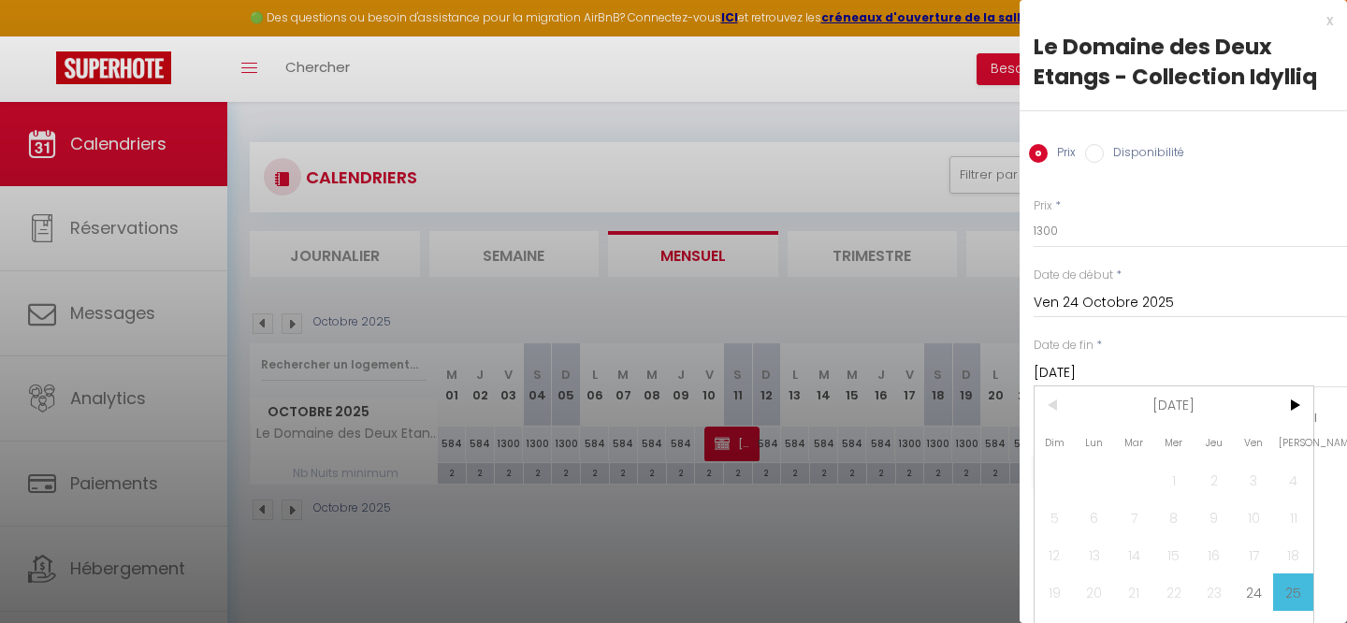
scroll to position [25, 0]
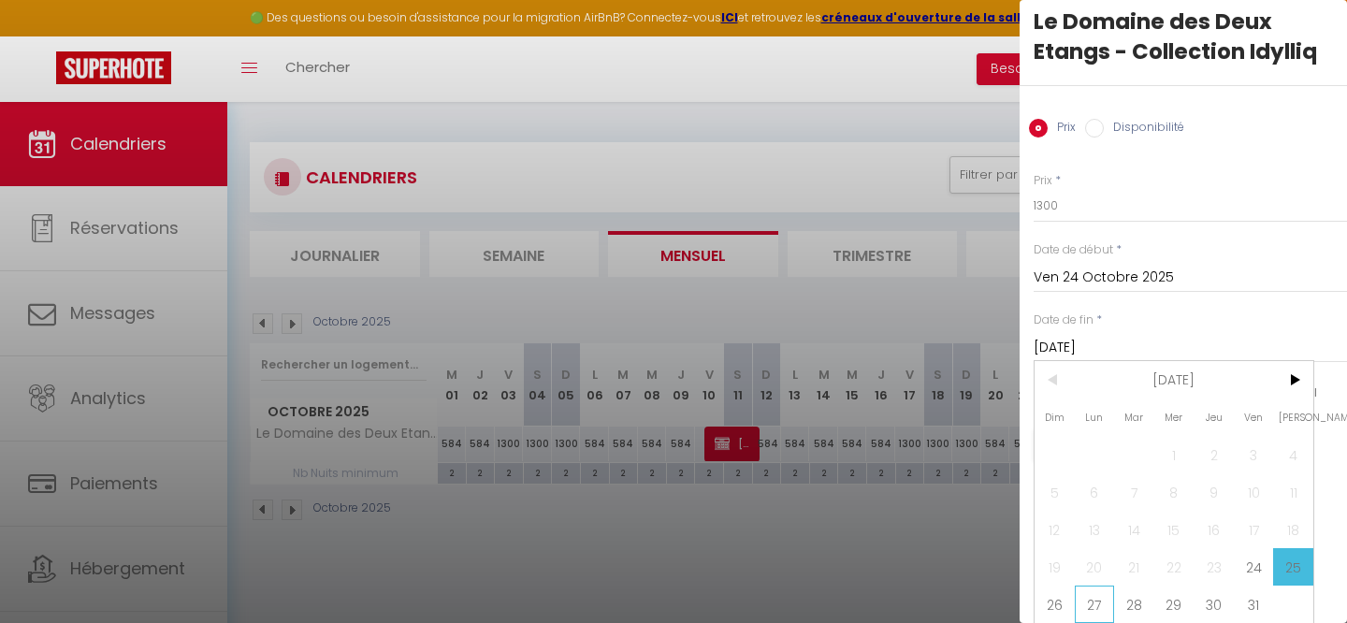
click at [1096, 600] on span "27" at bounding box center [1095, 604] width 40 height 37
type input "Lun 27 Octobre 2025"
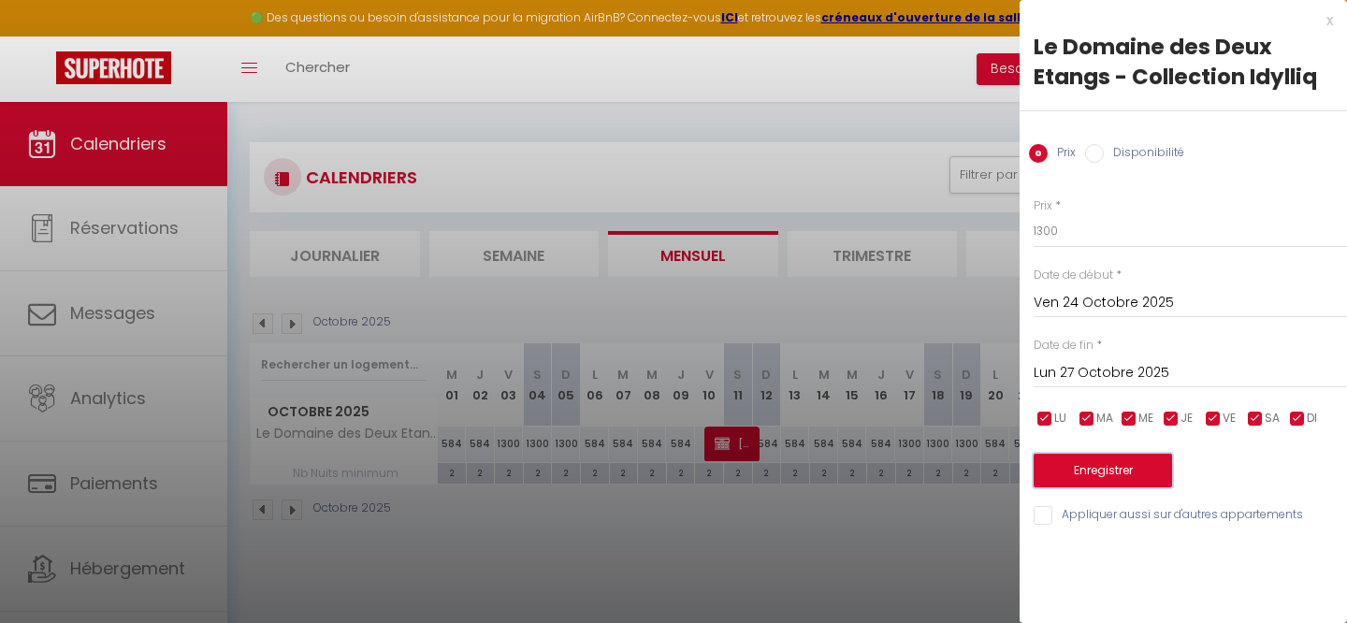
click at [1098, 467] on button "Enregistrer" at bounding box center [1103, 471] width 138 height 34
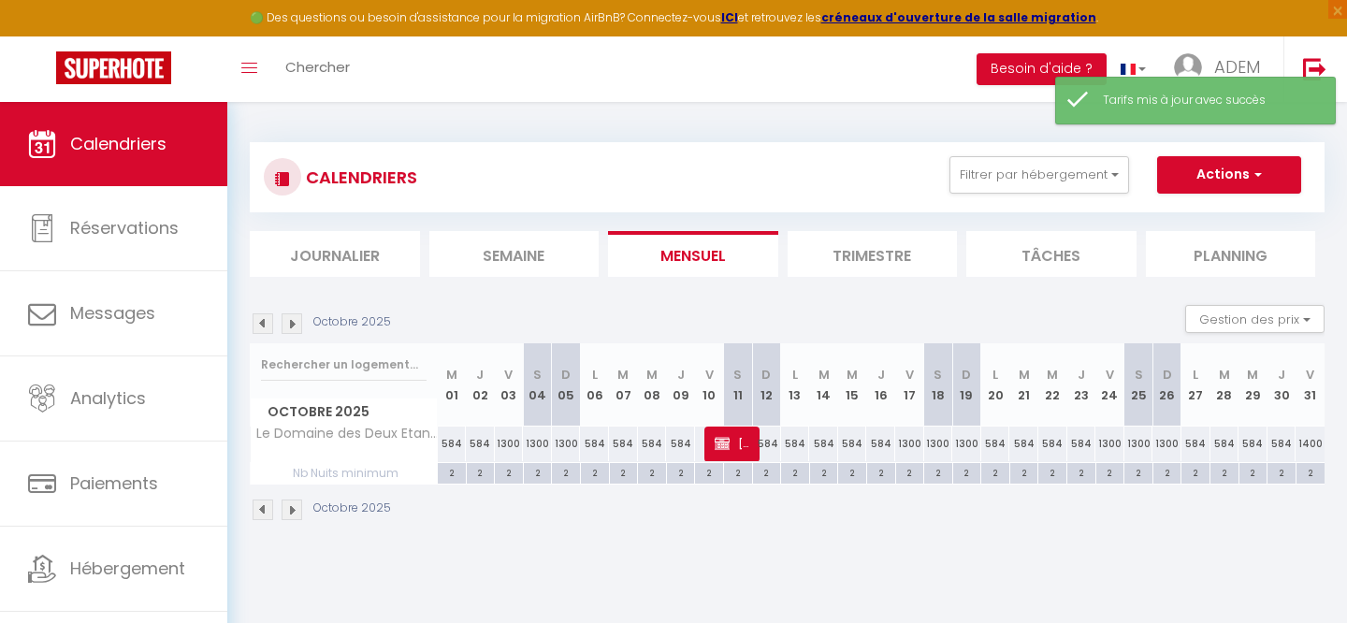
click at [290, 518] on img at bounding box center [292, 509] width 21 height 21
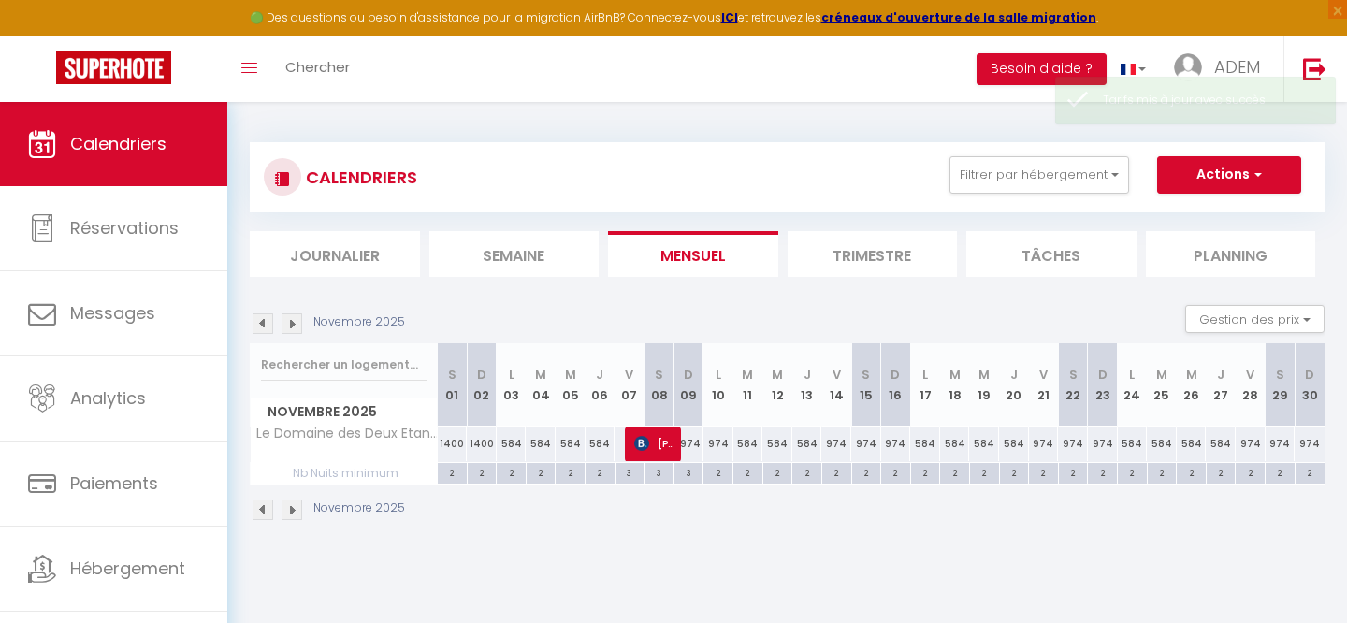
click at [267, 513] on img at bounding box center [263, 509] width 21 height 21
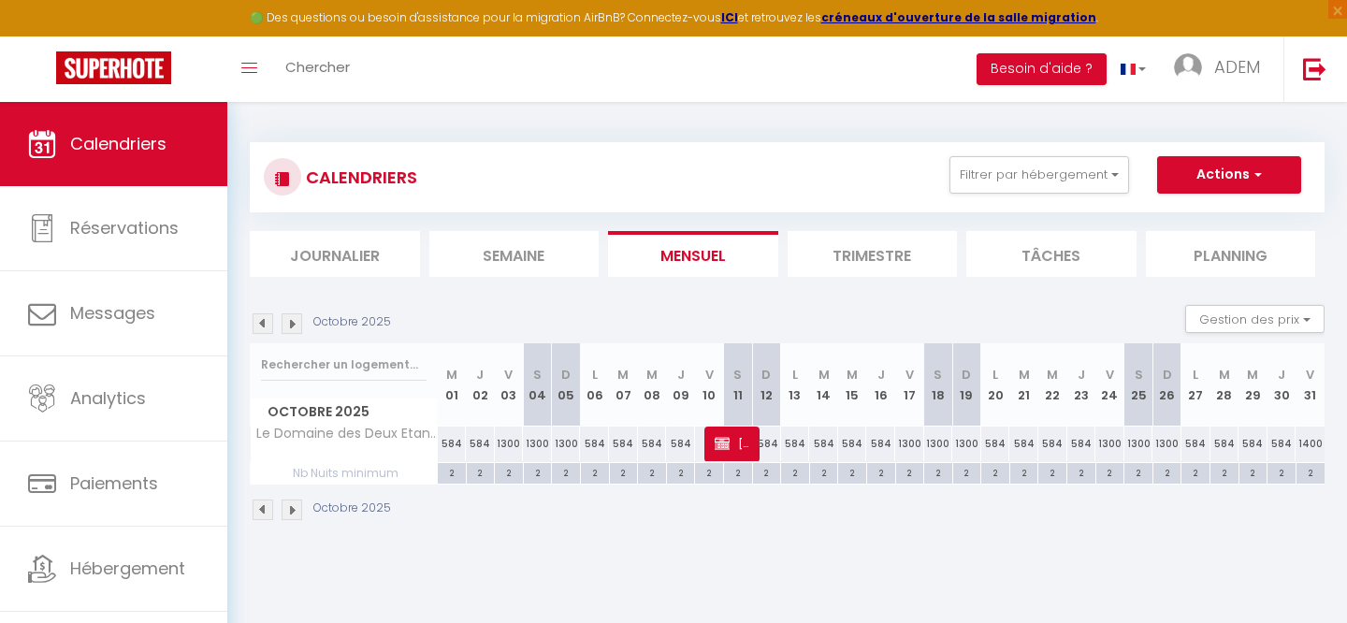
click at [1308, 447] on div "1400" at bounding box center [1309, 444] width 29 height 35
type input "1400"
type input "Ven 31 Octobre 2025"
type input "[DATE]"
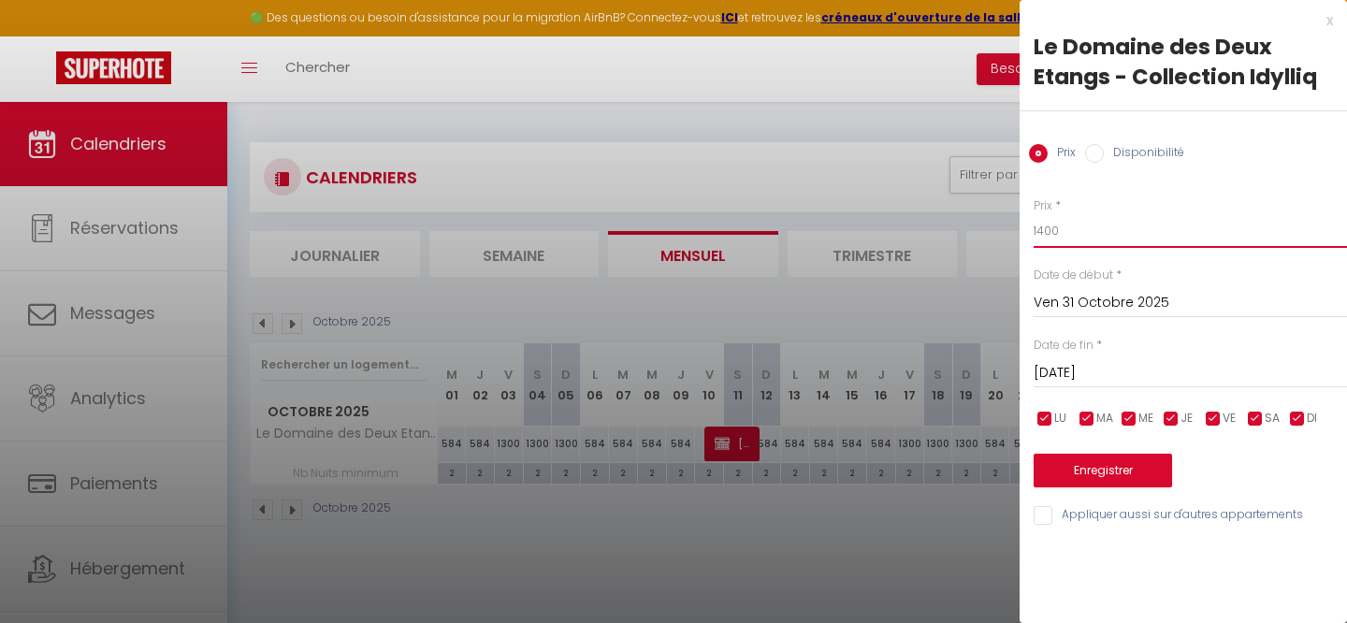
click at [1053, 236] on input "1400" at bounding box center [1190, 231] width 313 height 34
type input "1300"
click at [1075, 370] on input "[DATE]" at bounding box center [1190, 373] width 313 height 24
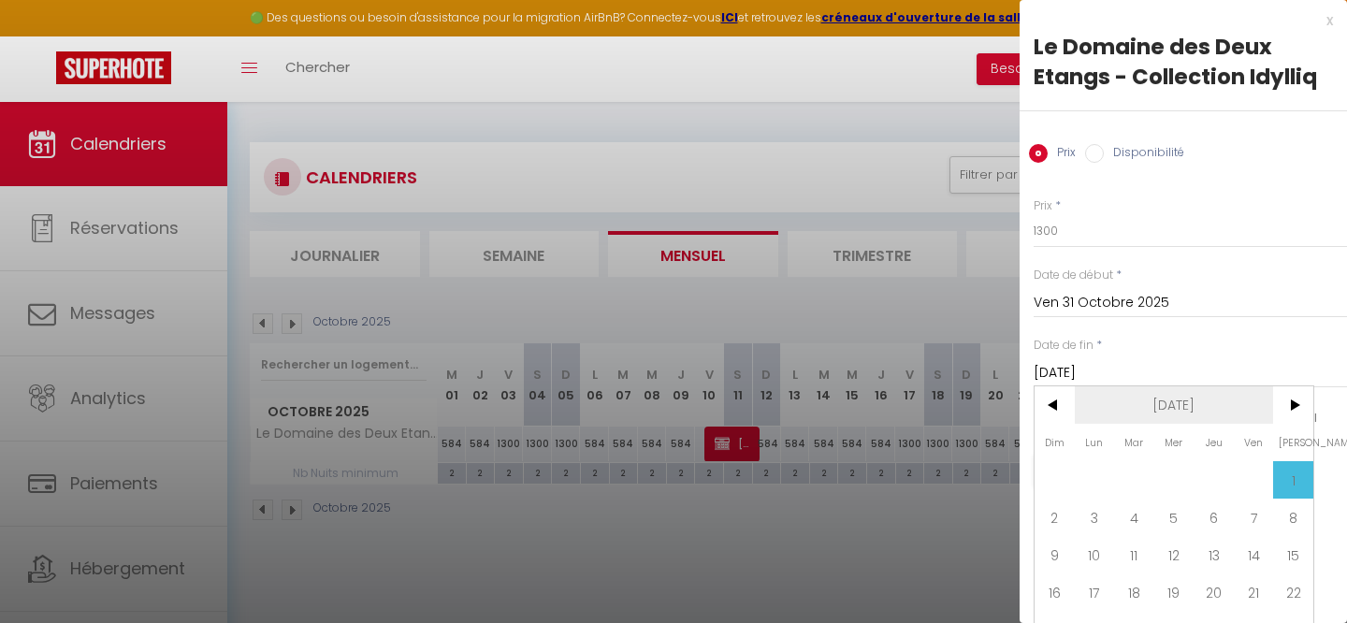
scroll to position [63, 0]
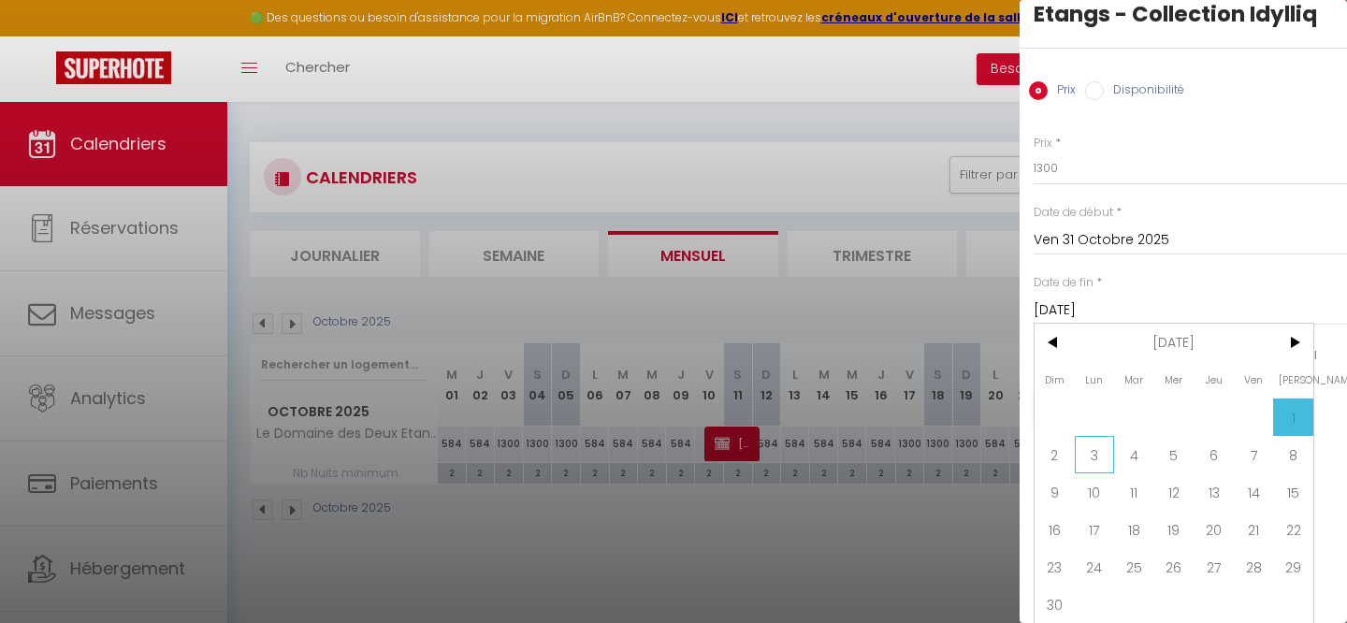
click at [1099, 450] on span "3" at bounding box center [1095, 454] width 40 height 37
type input "Lun 03 Novembre 2025"
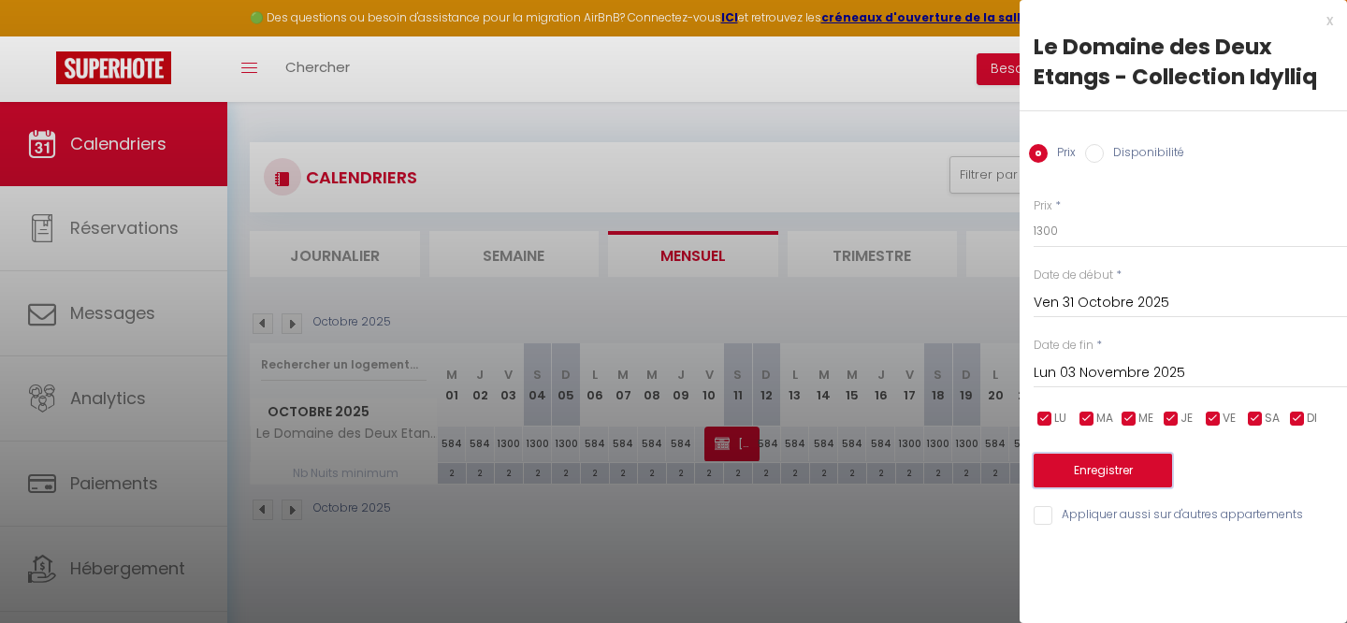
click at [1090, 470] on button "Enregistrer" at bounding box center [1103, 471] width 138 height 34
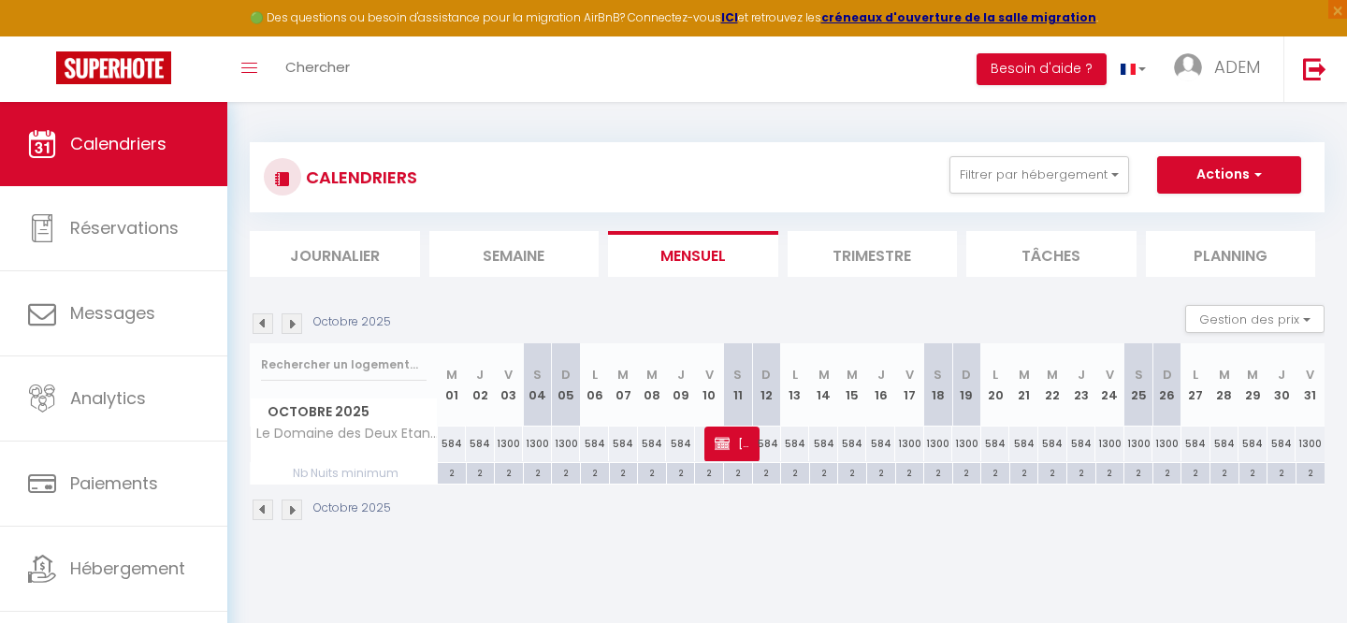
click at [293, 509] on img at bounding box center [292, 509] width 21 height 21
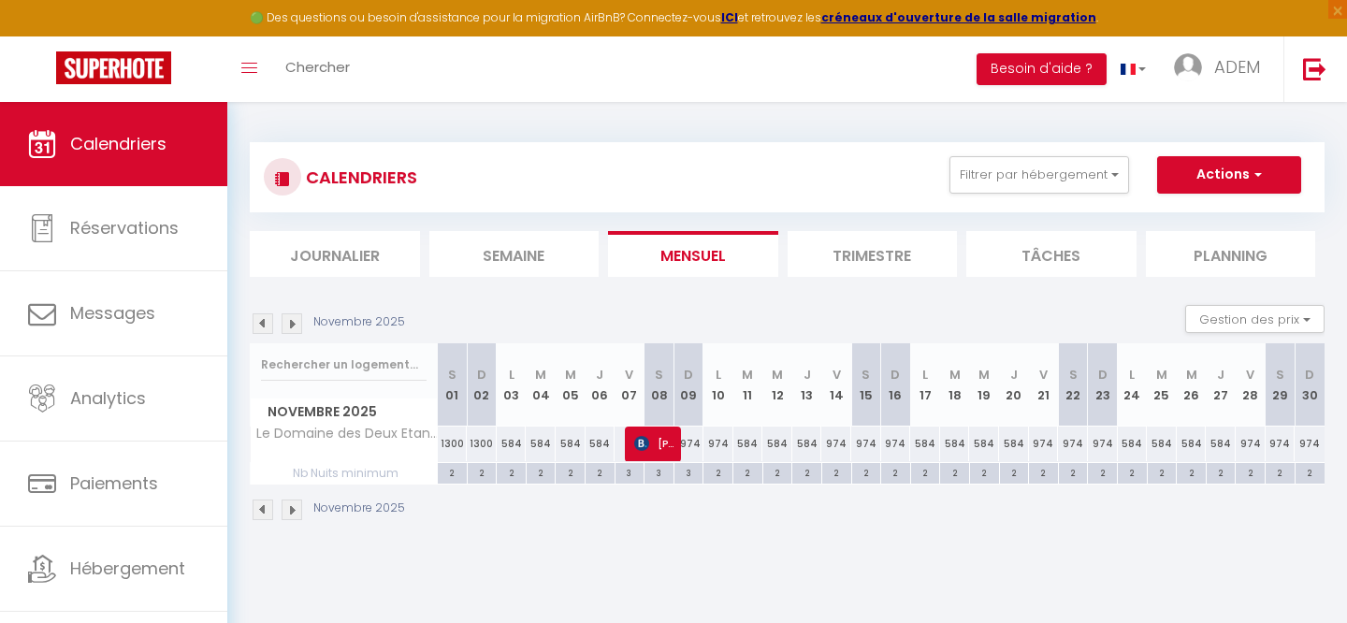
click at [263, 514] on img at bounding box center [263, 509] width 21 height 21
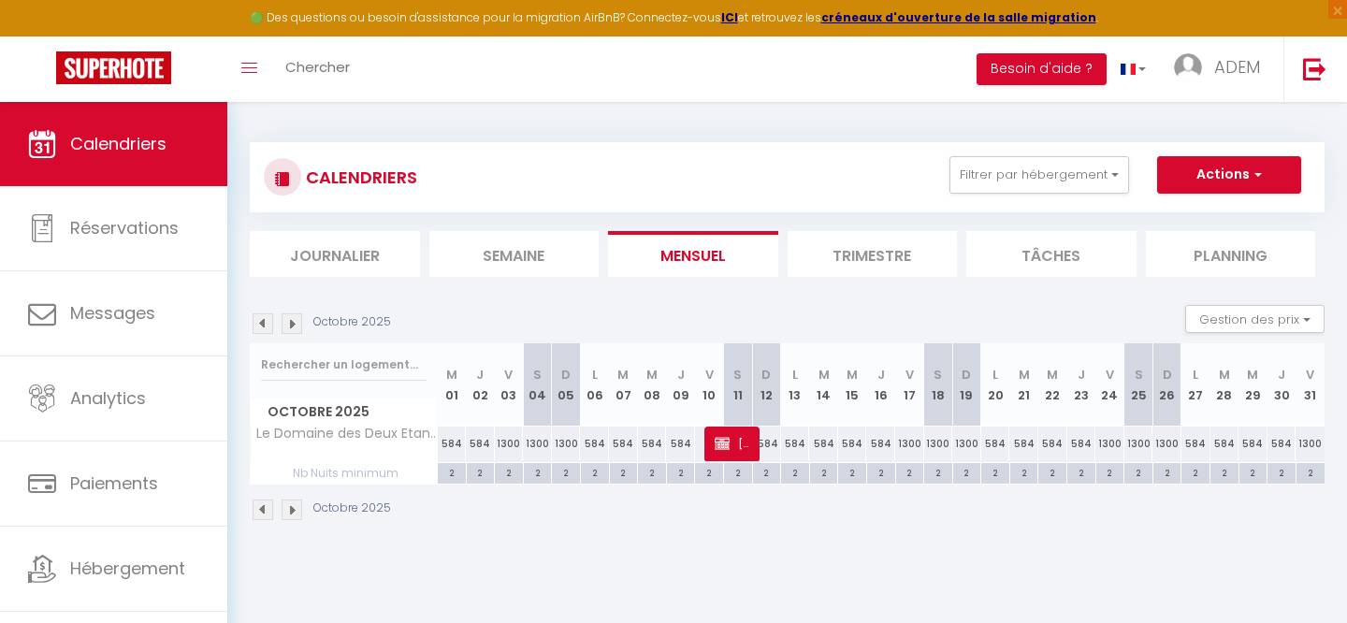
click at [264, 514] on img at bounding box center [263, 509] width 21 height 21
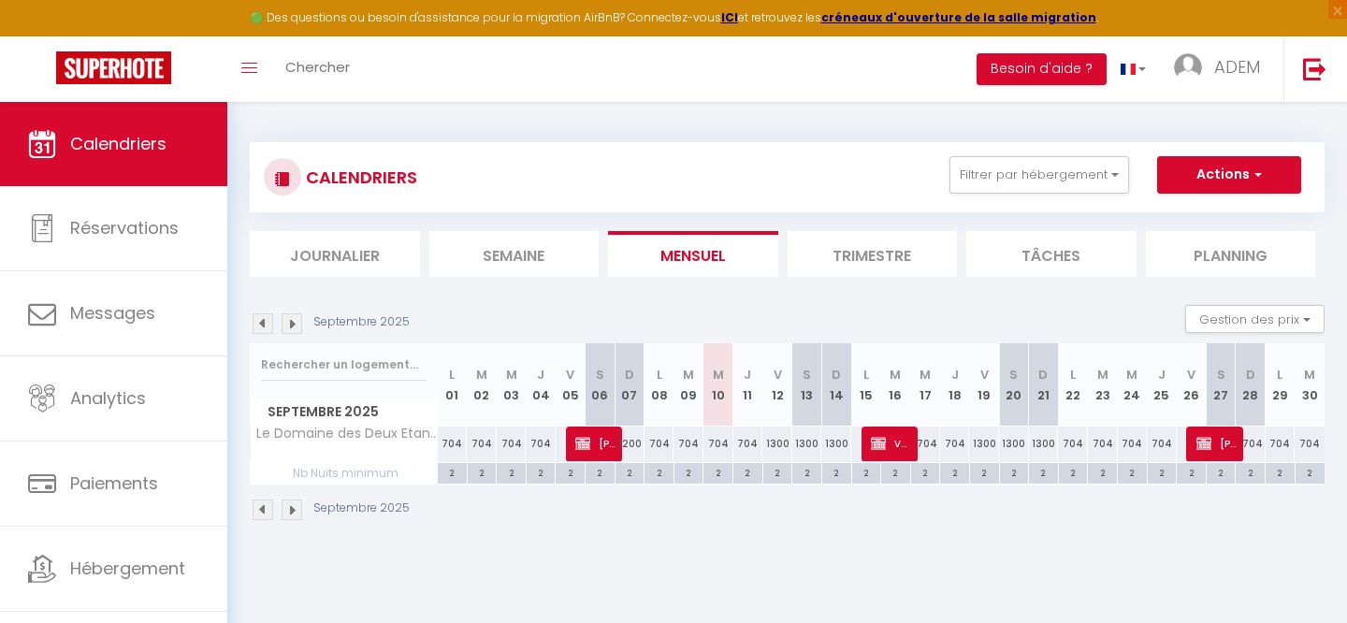
click at [296, 516] on img at bounding box center [292, 509] width 21 height 21
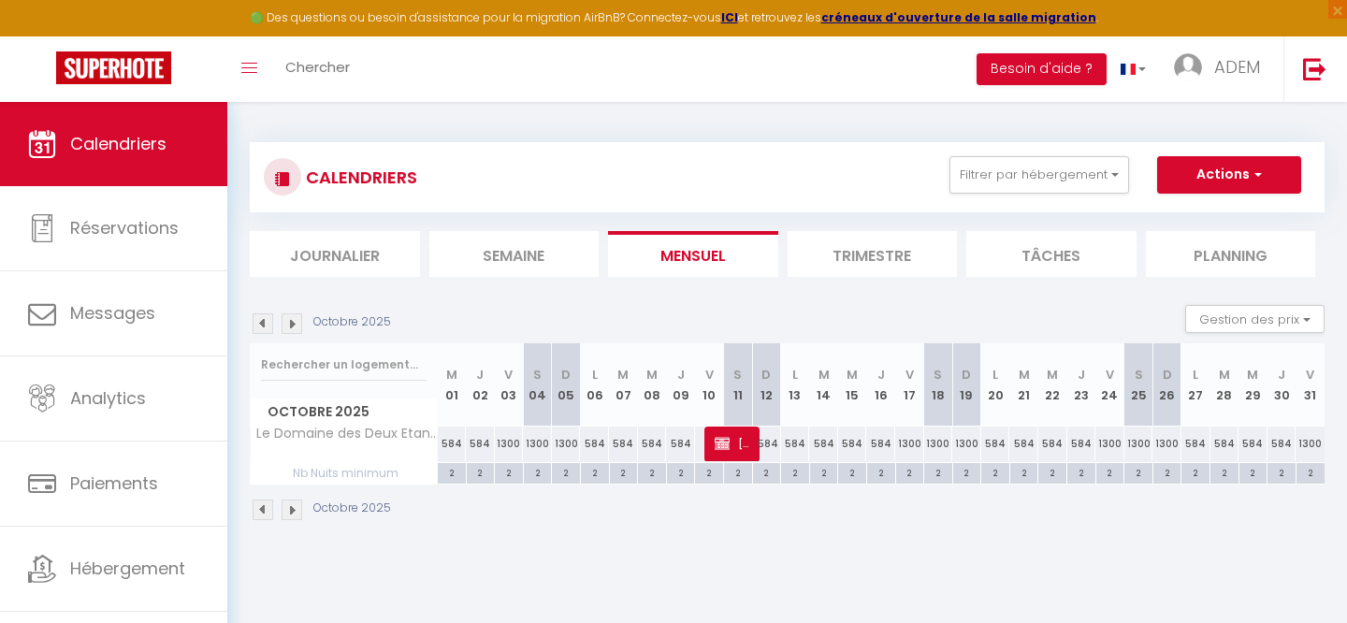
click at [262, 515] on img at bounding box center [263, 509] width 21 height 21
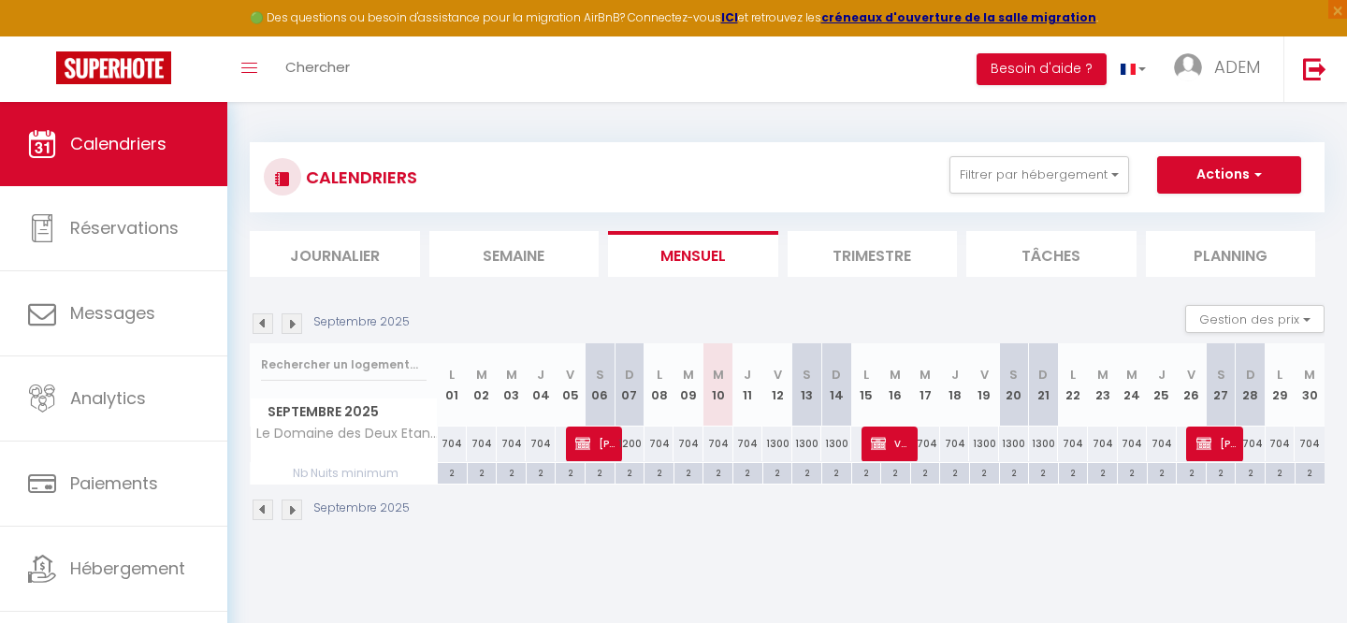
click at [262, 515] on img at bounding box center [263, 509] width 21 height 21
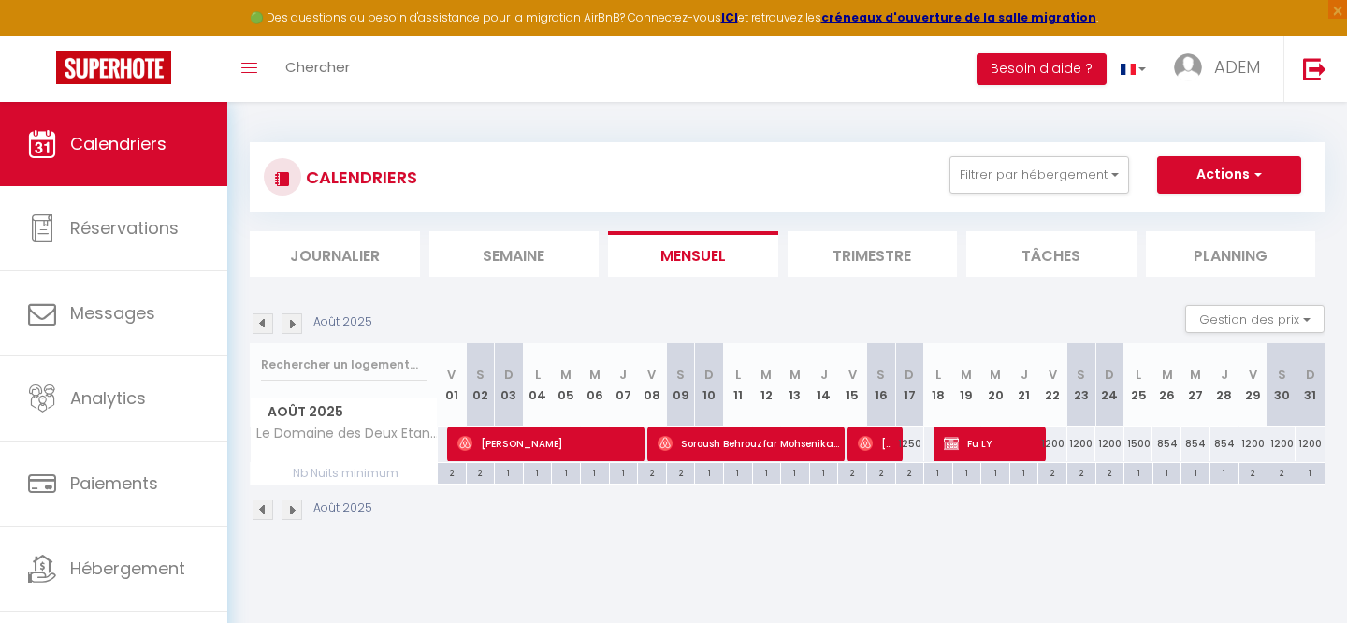
click at [262, 515] on img at bounding box center [263, 509] width 21 height 21
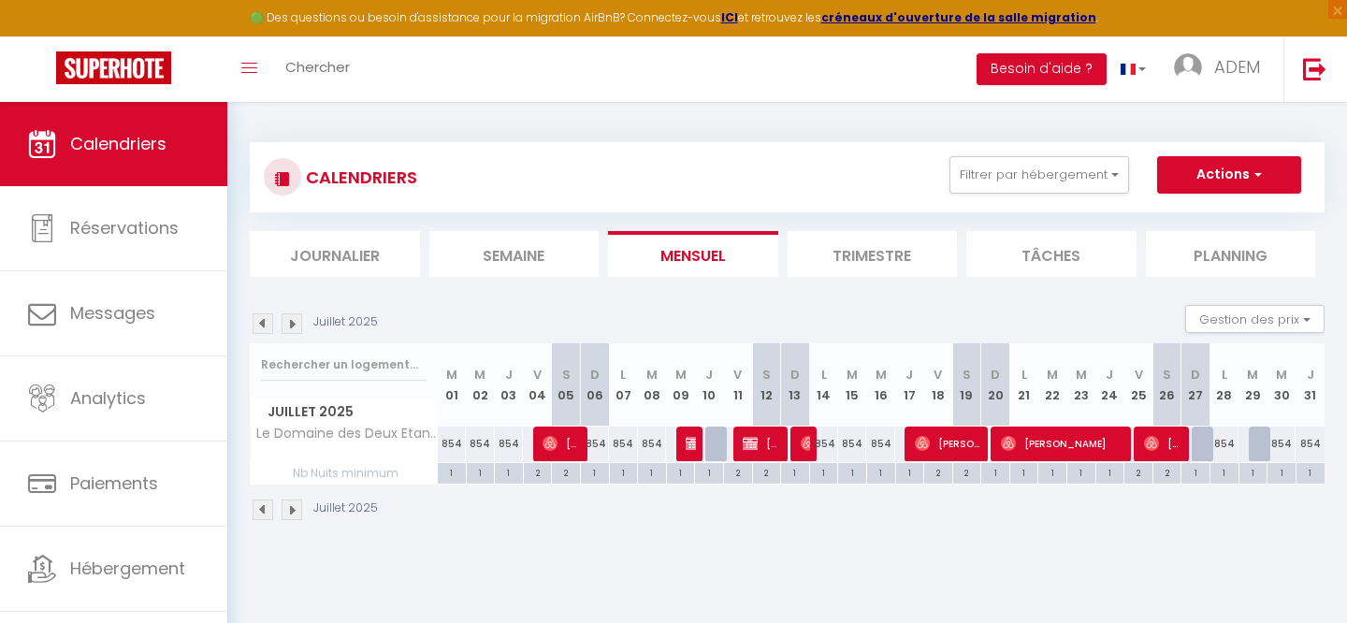
click at [262, 515] on img at bounding box center [263, 509] width 21 height 21
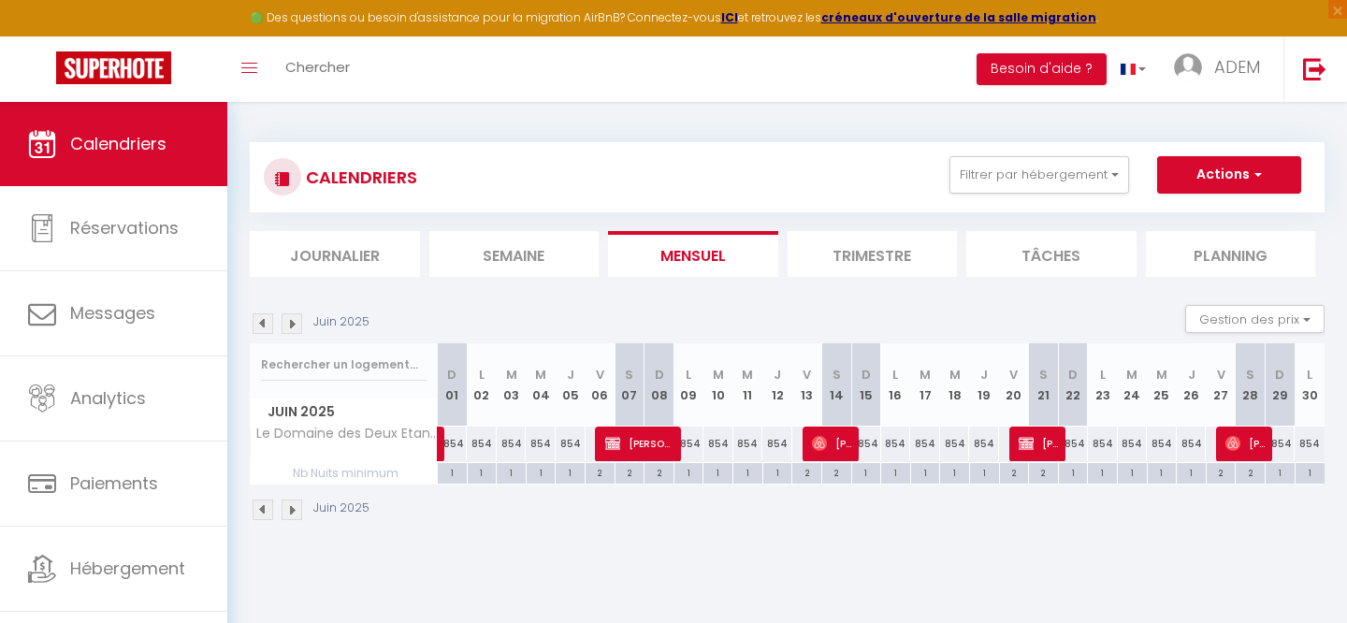
click at [295, 511] on img at bounding box center [292, 509] width 21 height 21
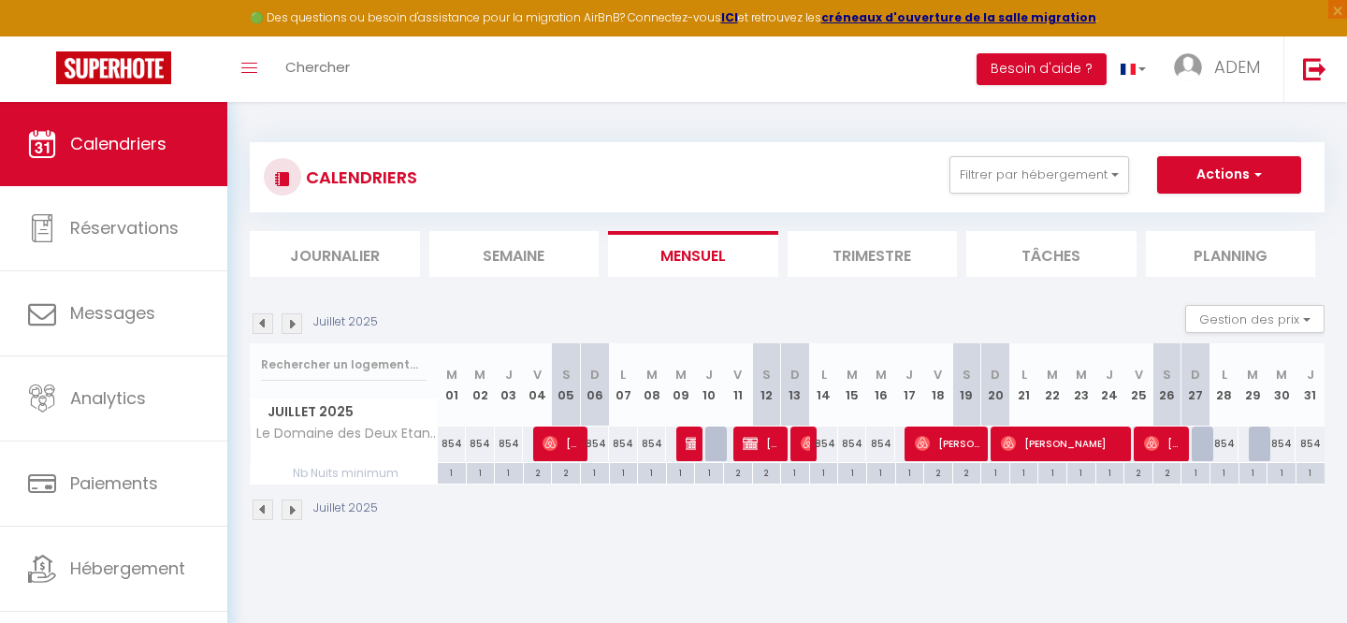
click at [297, 509] on img at bounding box center [292, 509] width 21 height 21
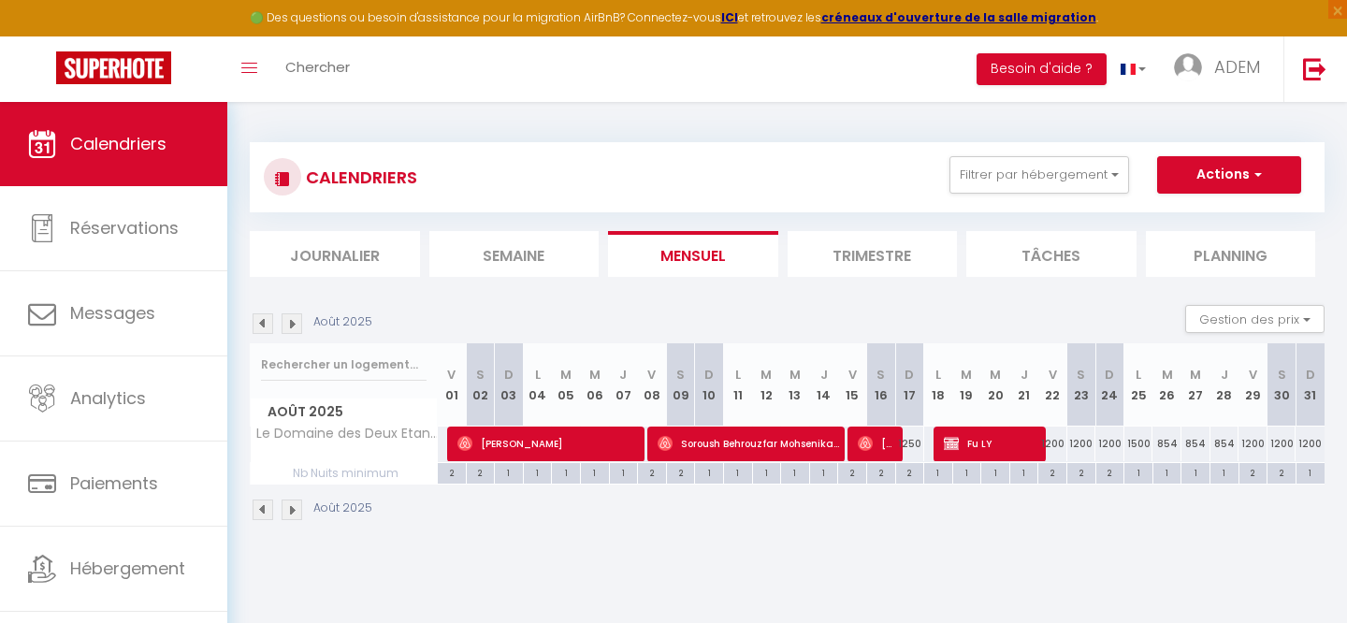
click at [297, 509] on img at bounding box center [292, 509] width 21 height 21
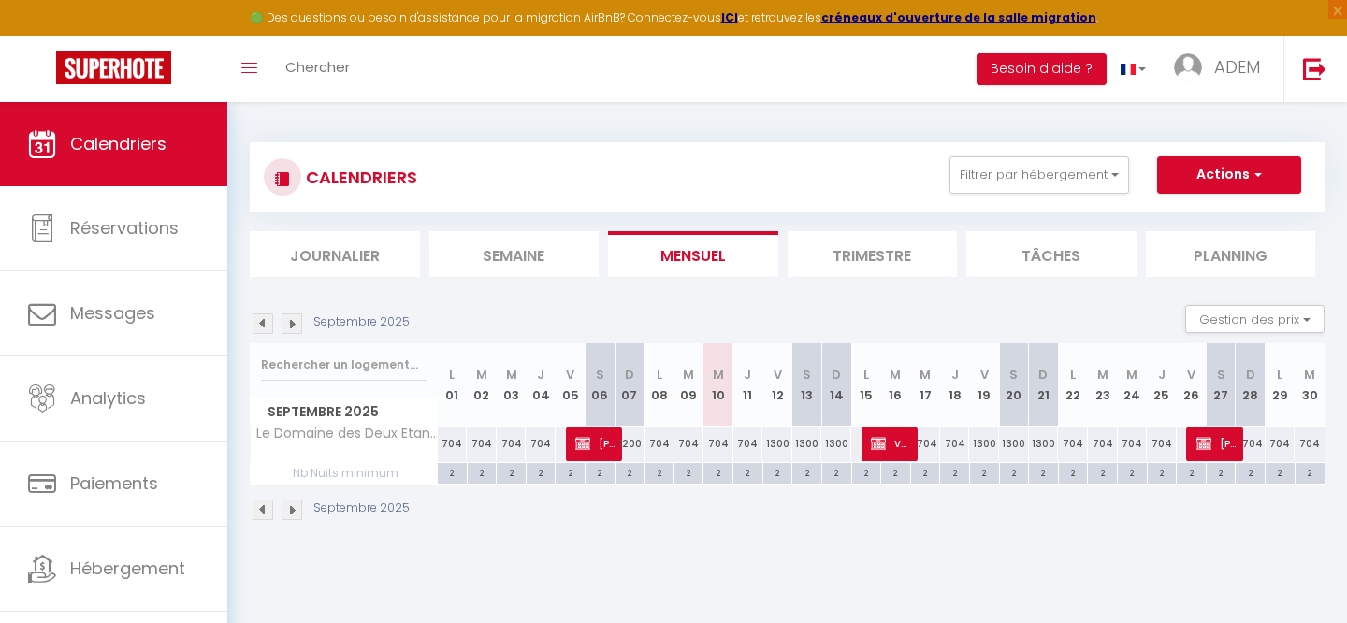
click at [297, 509] on img at bounding box center [292, 509] width 21 height 21
